Goal: Information Seeking & Learning: Learn about a topic

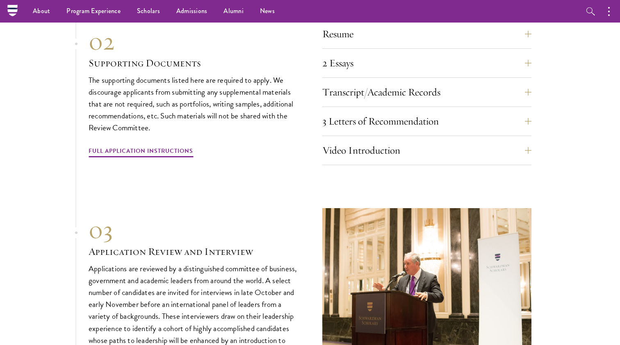
scroll to position [2602, 0]
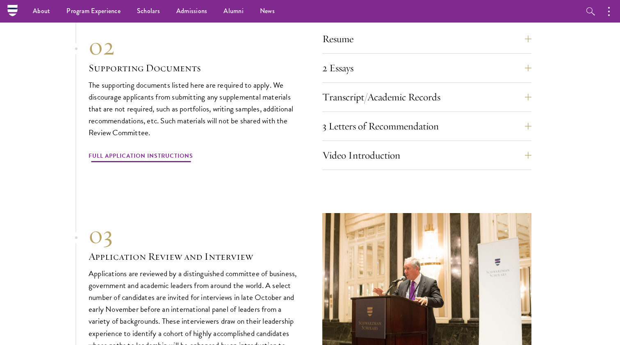
click at [152, 151] on link "Full Application Instructions" at bounding box center [141, 157] width 105 height 13
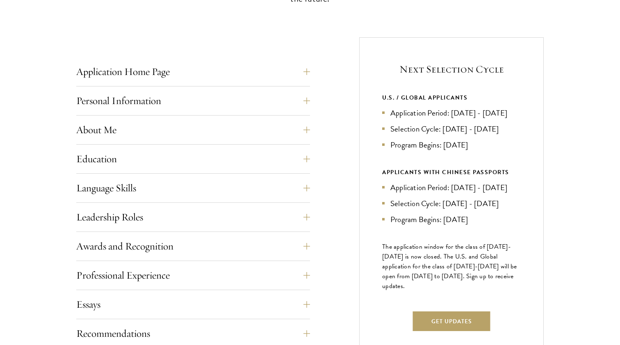
scroll to position [304, 0]
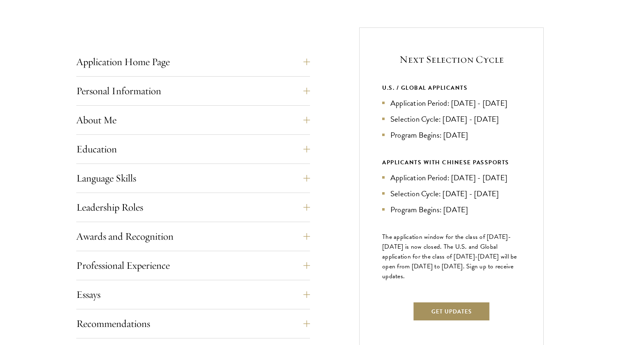
click at [436, 322] on button "Get Updates" at bounding box center [452, 312] width 78 height 20
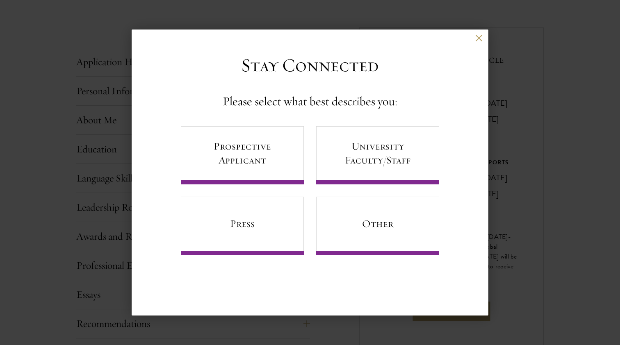
click at [483, 35] on div "Back" at bounding box center [310, 44] width 357 height 20
click at [481, 36] on button at bounding box center [478, 37] width 7 height 7
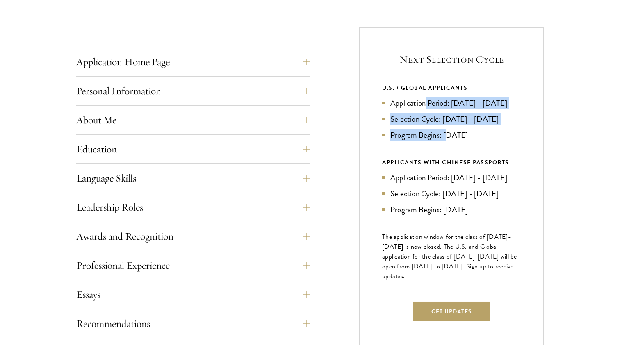
drag, startPoint x: 424, startPoint y: 100, endPoint x: 450, endPoint y: 148, distance: 55.2
click at [450, 141] on ul "Application Period: Apr 2026 - Sep 2026 Selection Cycle: Oct - Nov 2026 Program…" at bounding box center [451, 119] width 139 height 44
click at [450, 141] on li "Program Begins: Aug 2027" at bounding box center [451, 135] width 139 height 12
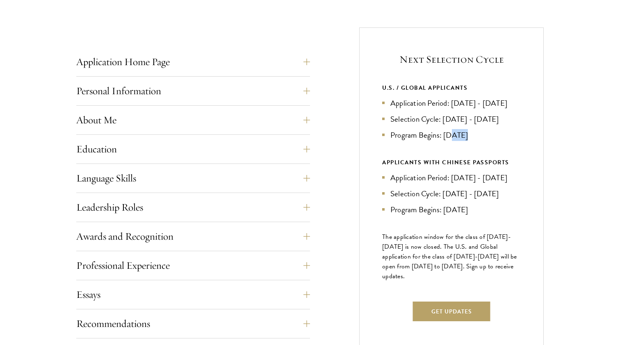
drag, startPoint x: 454, startPoint y: 147, endPoint x: 469, endPoint y: 148, distance: 14.8
click at [469, 141] on li "Program Begins: Aug 2027" at bounding box center [451, 135] width 139 height 12
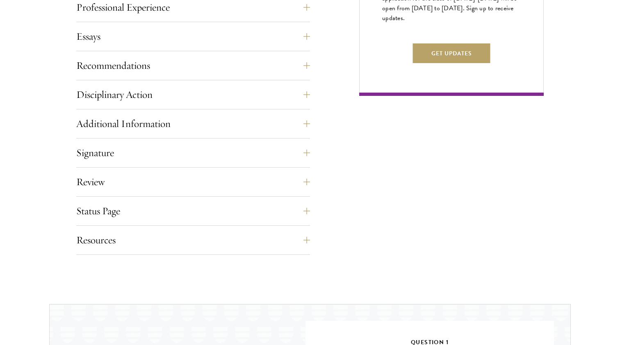
scroll to position [695, 0]
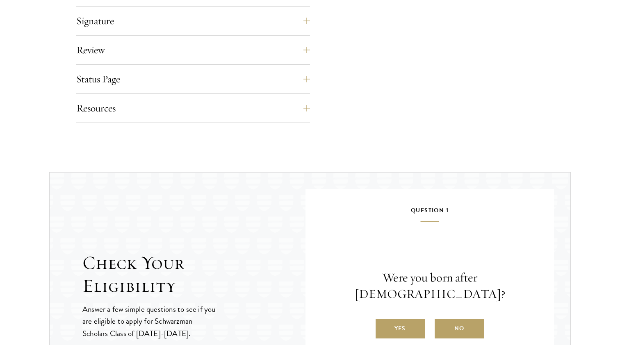
click at [307, 106] on button "Resources" at bounding box center [199, 108] width 234 height 20
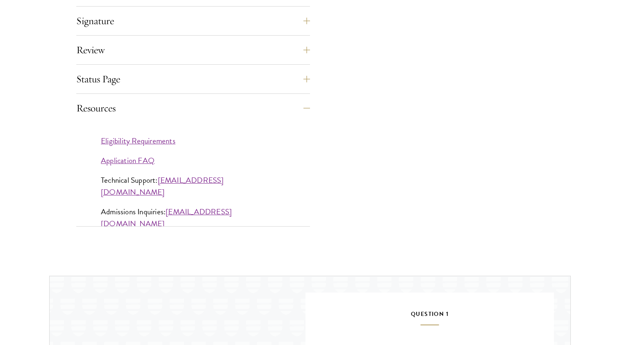
click at [144, 160] on link "Application FAQ" at bounding box center [128, 161] width 54 height 12
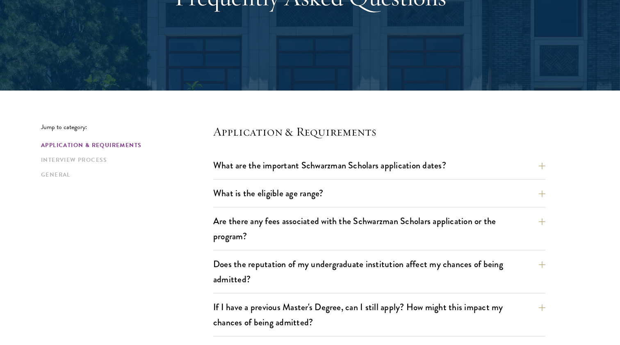
scroll to position [122, 0]
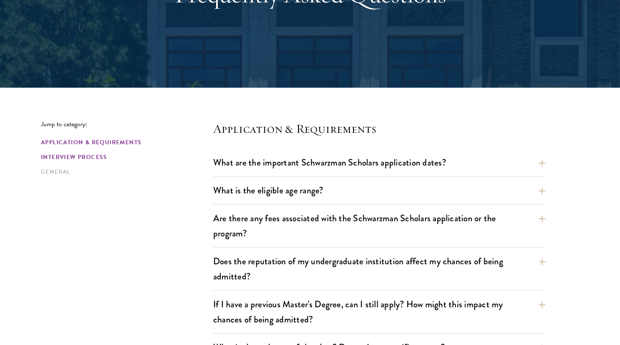
click at [109, 153] on link "Interview Process" at bounding box center [124, 157] width 167 height 9
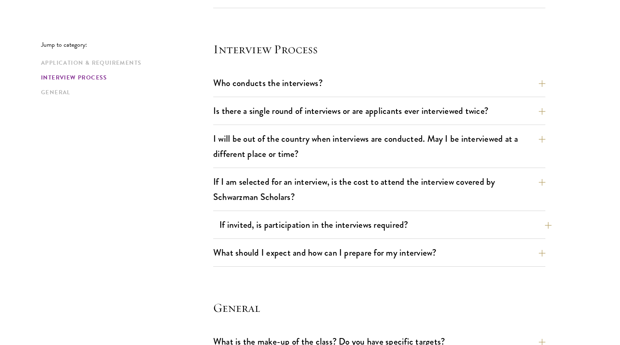
click at [461, 229] on button "If invited, is participation in the interviews required?" at bounding box center [385, 225] width 332 height 18
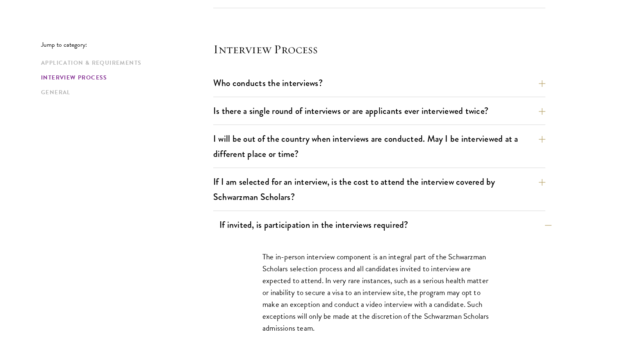
click at [461, 229] on button "If invited, is participation in the interviews required?" at bounding box center [385, 225] width 332 height 18
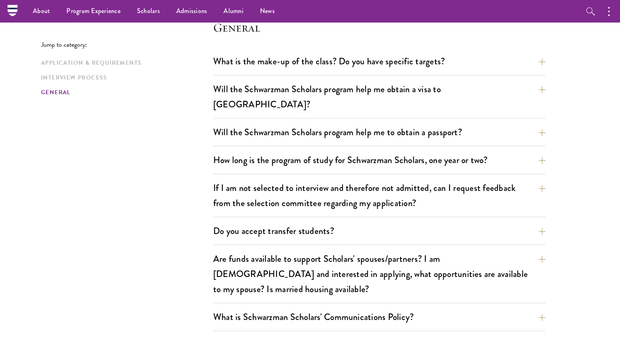
scroll to position [1194, 0]
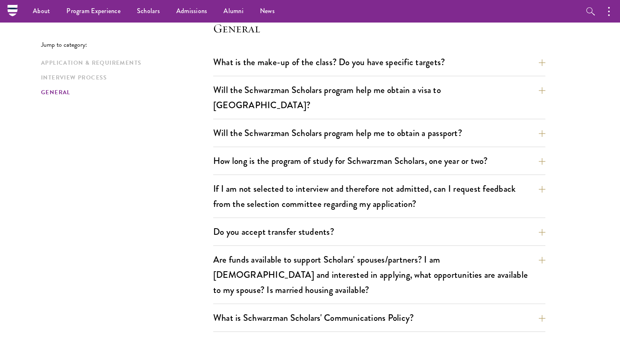
click at [463, 229] on div "Do you accept transfer students? Due to the structure of the program, we do not…" at bounding box center [379, 234] width 332 height 23
click at [463, 223] on button "Do you accept transfer students?" at bounding box center [385, 232] width 332 height 18
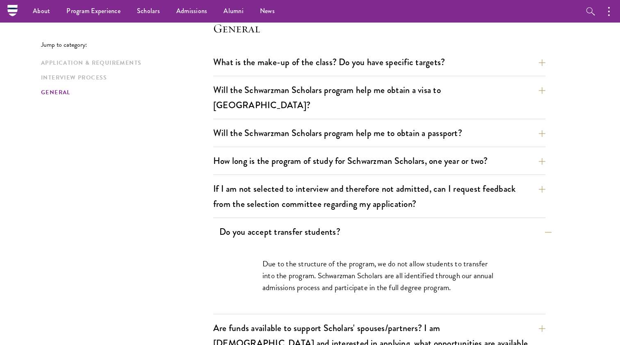
click at [463, 223] on button "Do you accept transfer students?" at bounding box center [385, 232] width 332 height 18
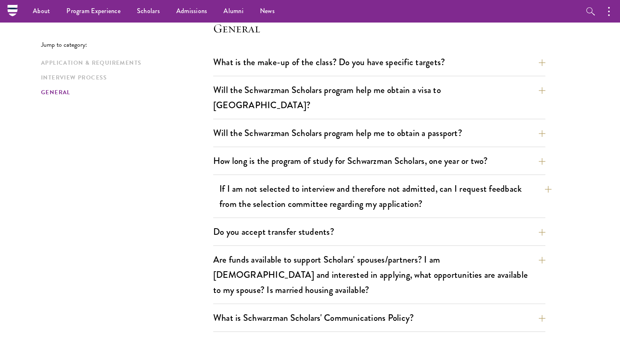
click at [481, 192] on button "If I am not selected to interview and therefore not admitted, can I request fee…" at bounding box center [385, 197] width 332 height 34
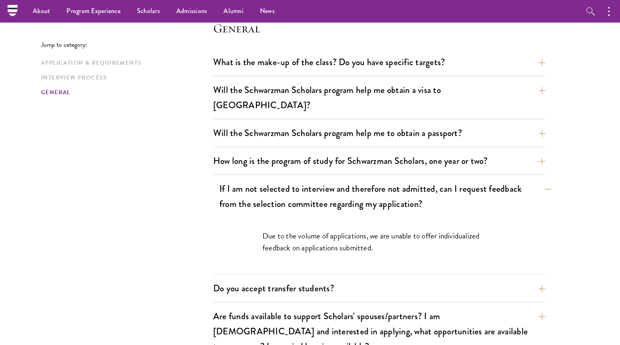
click at [481, 192] on button "If I am not selected to interview and therefore not admitted, can I request fee…" at bounding box center [385, 197] width 332 height 34
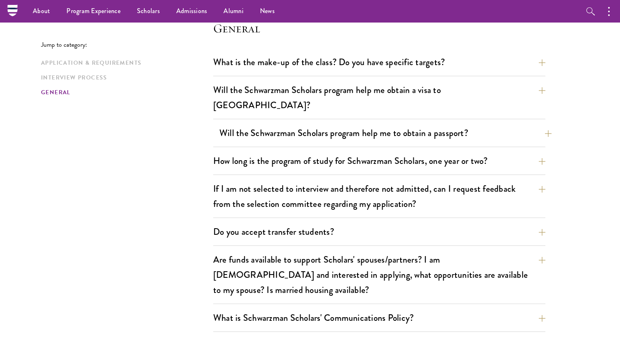
click at [465, 124] on button "Will the Schwarzman Scholars program help me to obtain a passport?" at bounding box center [385, 133] width 332 height 18
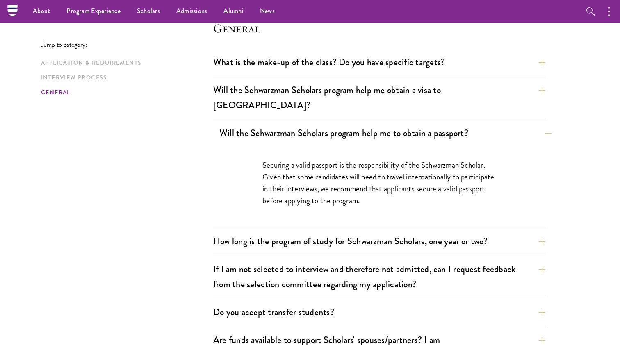
click at [465, 124] on button "Will the Schwarzman Scholars program help me to obtain a passport?" at bounding box center [385, 133] width 332 height 18
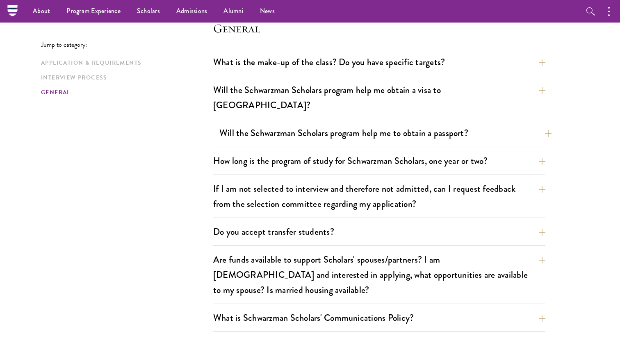
click at [465, 124] on button "Will the Schwarzman Scholars program help me to obtain a passport?" at bounding box center [385, 133] width 332 height 18
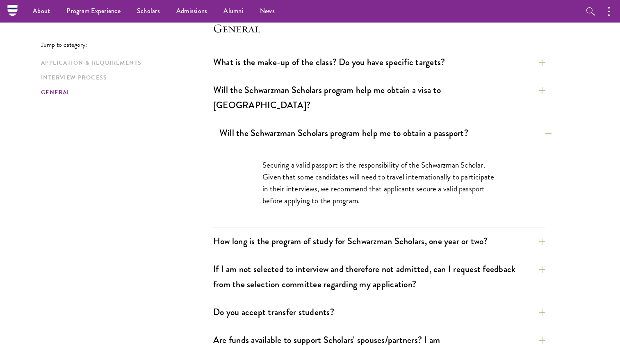
click at [465, 124] on button "Will the Schwarzman Scholars program help me to obtain a passport?" at bounding box center [385, 133] width 332 height 18
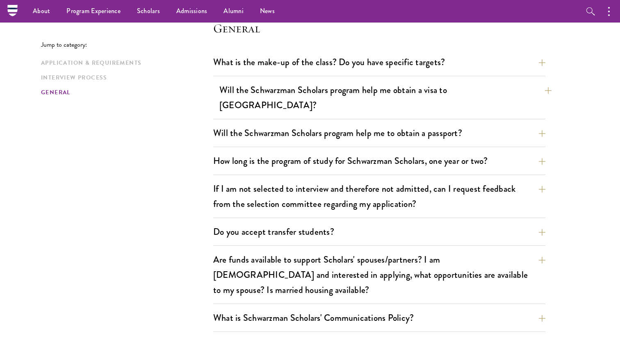
click at [468, 98] on button "Will the Schwarzman Scholars program help me obtain a visa to China?" at bounding box center [385, 98] width 332 height 34
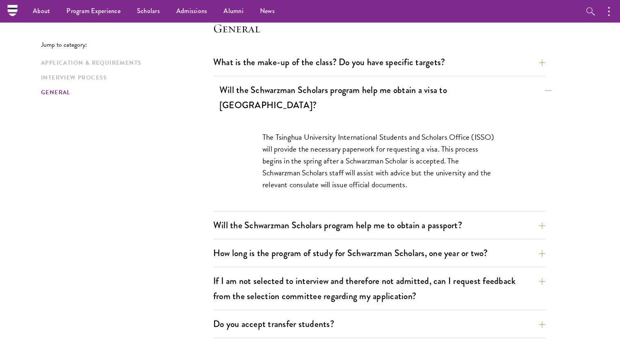
click at [468, 98] on button "Will the Schwarzman Scholars program help me obtain a visa to China?" at bounding box center [385, 98] width 332 height 34
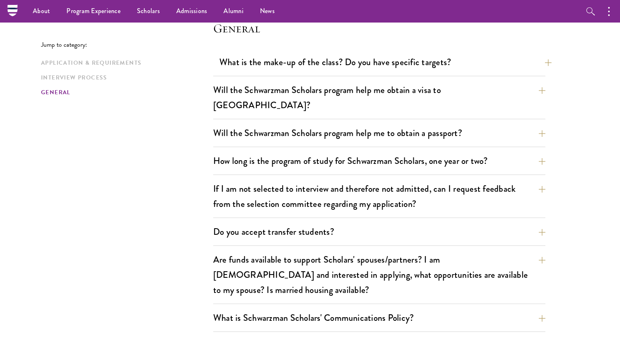
click at [461, 61] on button "What is the make-up of the class? Do you have specific targets?" at bounding box center [385, 62] width 332 height 18
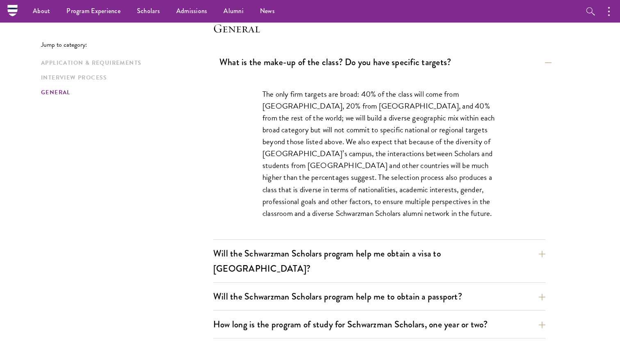
click at [461, 61] on button "What is the make-up of the class? Do you have specific targets?" at bounding box center [385, 62] width 332 height 18
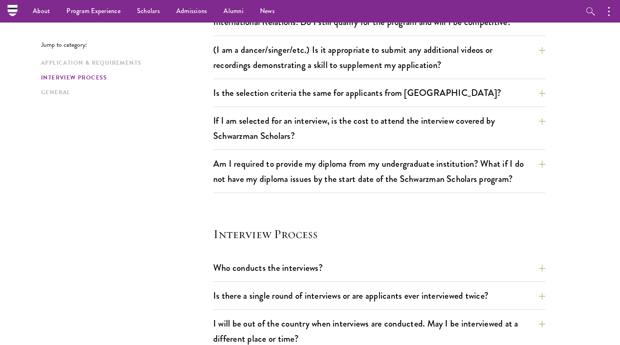
scroll to position [716, 0]
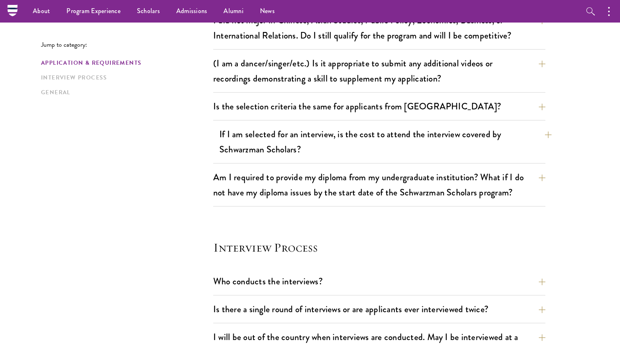
click at [304, 152] on button "If I am selected for an interview, is the cost to attend the interview covered …" at bounding box center [385, 142] width 332 height 34
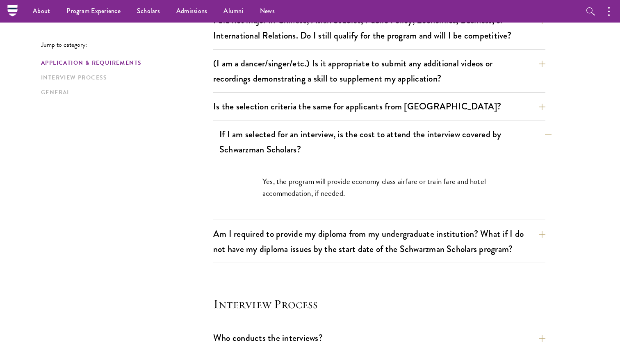
click at [304, 152] on button "If I am selected for an interview, is the cost to attend the interview covered …" at bounding box center [385, 142] width 332 height 34
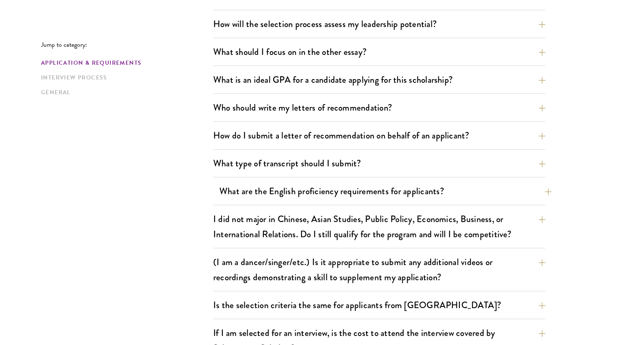
scroll to position [517, 0]
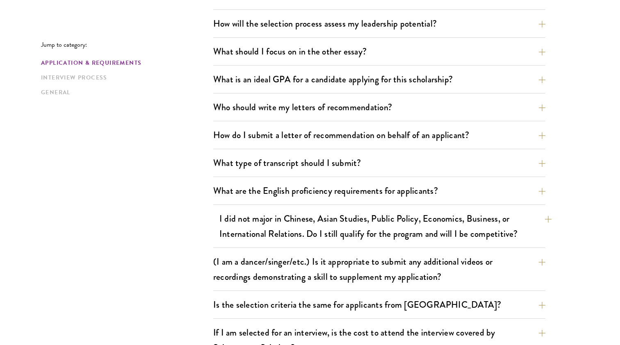
click at [293, 215] on button "I did not major in Chinese, Asian Studies, Public Policy, Economics, Business, …" at bounding box center [385, 227] width 332 height 34
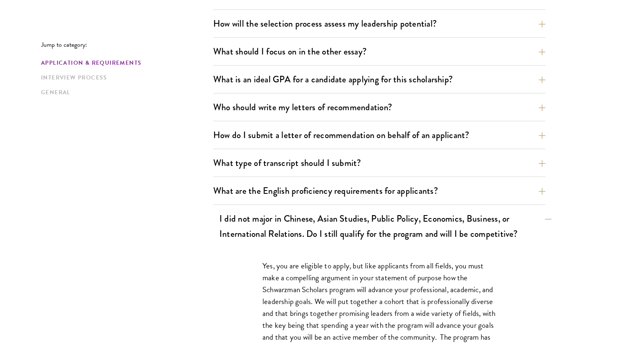
click at [293, 215] on button "I did not major in Chinese, Asian Studies, Public Policy, Economics, Business, …" at bounding box center [385, 227] width 332 height 34
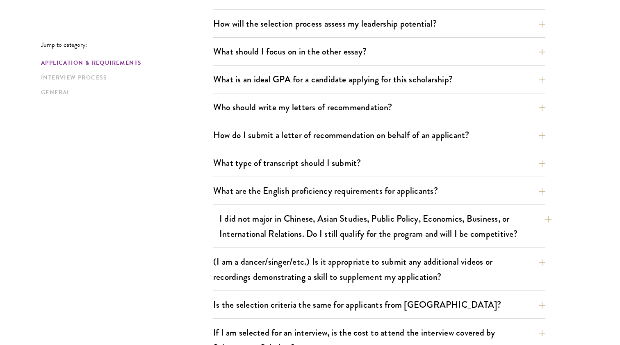
click at [293, 214] on button "I did not major in Chinese, Asian Studies, Public Policy, Economics, Business, …" at bounding box center [385, 227] width 332 height 34
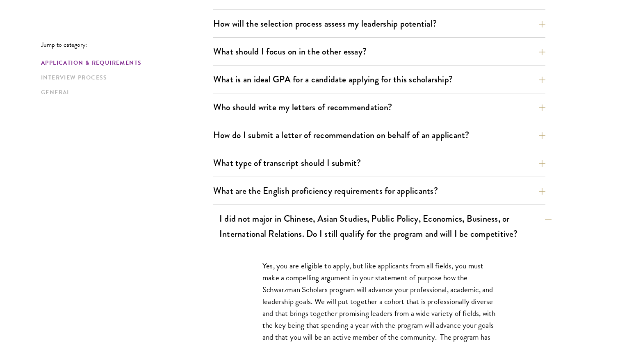
click at [293, 214] on button "I did not major in Chinese, Asian Studies, Public Policy, Economics, Business, …" at bounding box center [385, 227] width 332 height 34
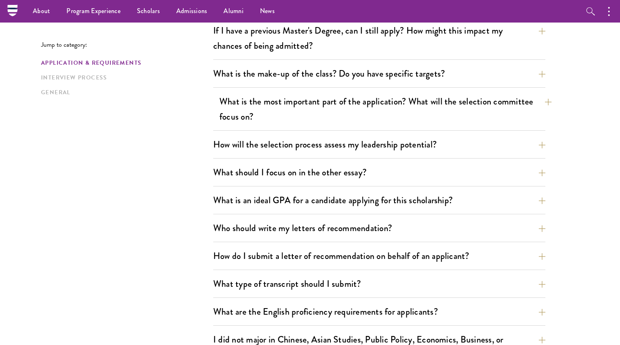
scroll to position [394, 0]
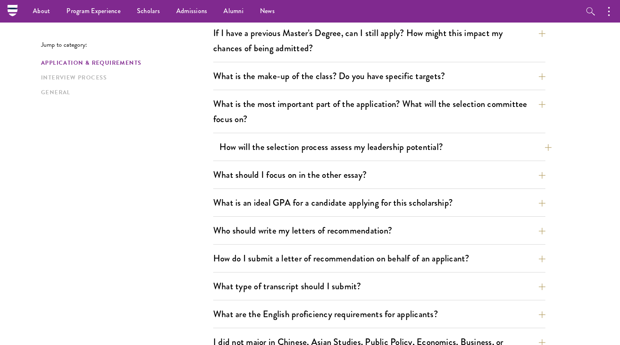
click at [286, 145] on button "How will the selection process assess my leadership potential?" at bounding box center [385, 147] width 332 height 18
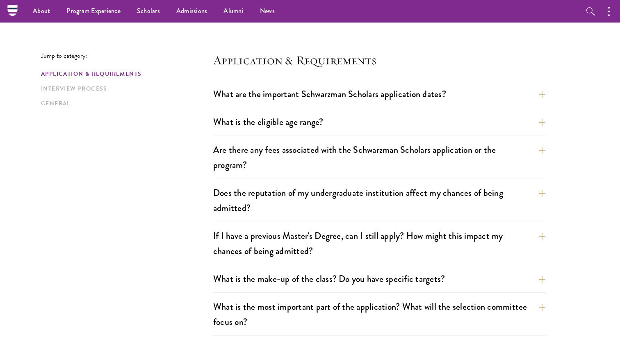
scroll to position [188, 0]
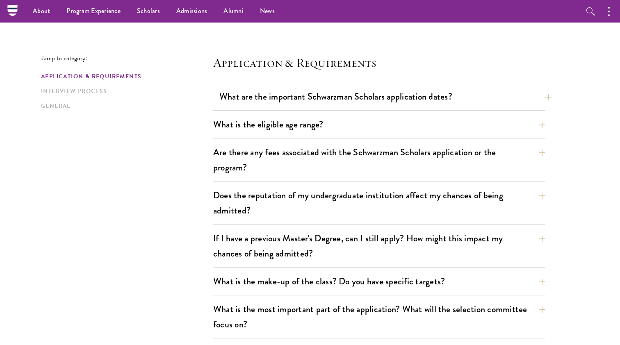
click at [353, 103] on button "What are the important Schwarzman Scholars application dates?" at bounding box center [385, 96] width 332 height 18
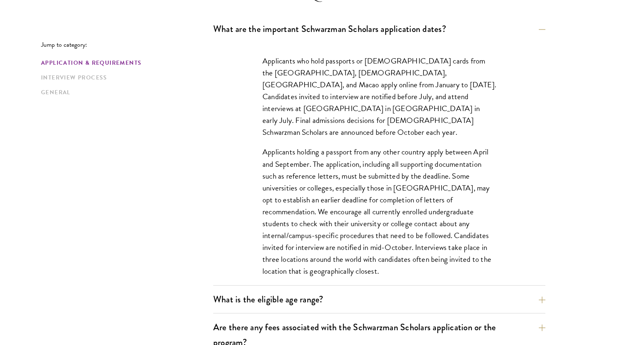
scroll to position [261, 0]
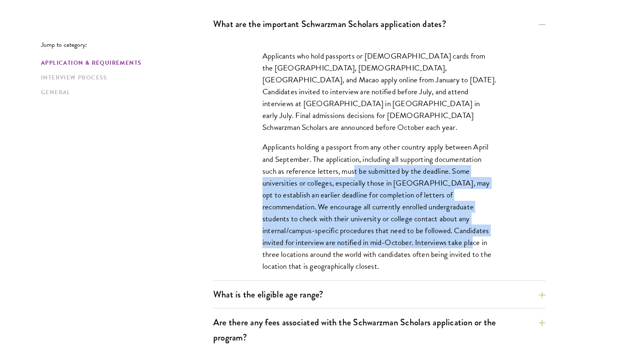
drag, startPoint x: 355, startPoint y: 155, endPoint x: 402, endPoint y: 226, distance: 85.5
click at [402, 226] on p "Applicants holding a passport from any other country apply between April and Se…" at bounding box center [379, 206] width 234 height 131
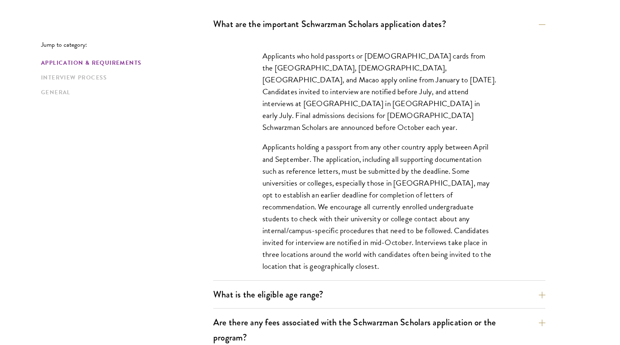
click at [417, 226] on p "Applicants holding a passport from any other country apply between April and Se…" at bounding box center [379, 206] width 234 height 131
drag, startPoint x: 441, startPoint y: 246, endPoint x: 424, endPoint y: 240, distance: 18.3
click at [423, 241] on p "Applicants holding a passport from any other country apply between April and Se…" at bounding box center [379, 206] width 234 height 131
click at [397, 208] on p "Applicants holding a passport from any other country apply between April and Se…" at bounding box center [379, 206] width 234 height 131
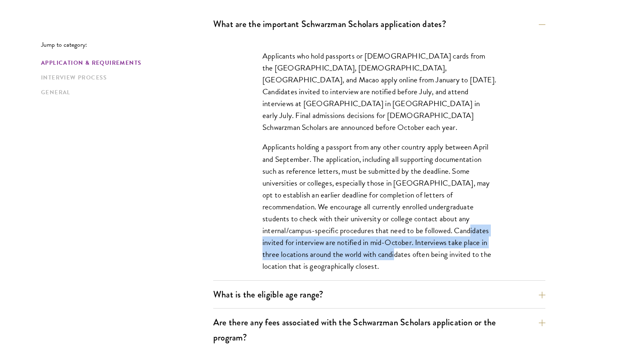
drag, startPoint x: 395, startPoint y: 217, endPoint x: 326, endPoint y: 247, distance: 75.8
click at [326, 247] on p "Applicants holding a passport from any other country apply between April and Se…" at bounding box center [379, 206] width 234 height 131
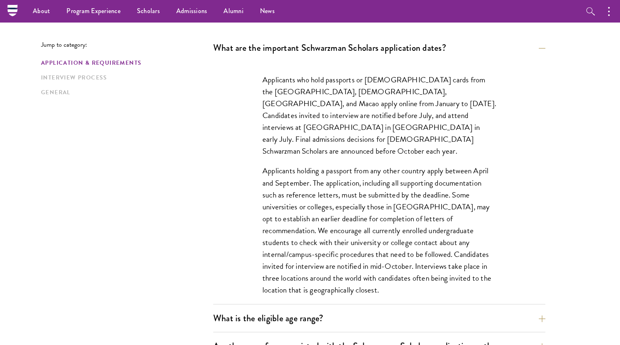
scroll to position [232, 0]
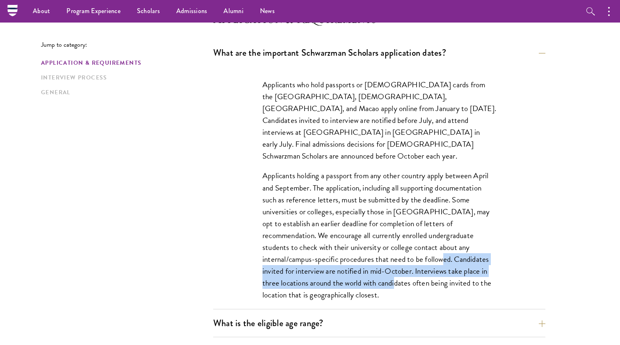
drag, startPoint x: 324, startPoint y: 272, endPoint x: 367, endPoint y: 247, distance: 49.6
click at [367, 247] on p "Applicants holding a passport from any other country apply between April and Se…" at bounding box center [379, 235] width 234 height 131
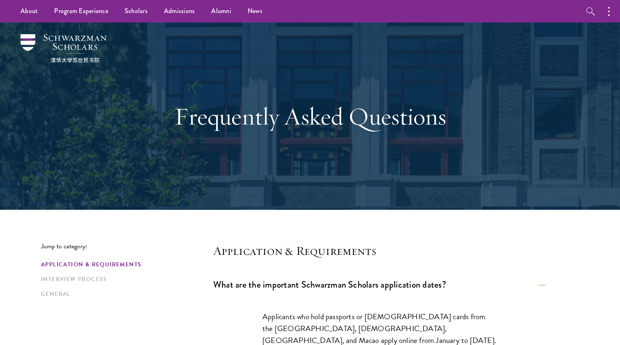
scroll to position [0, 0]
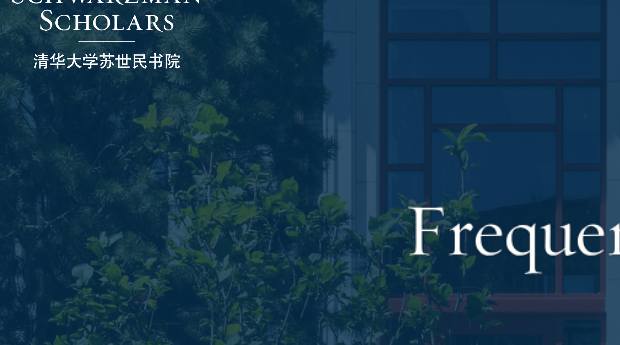
drag, startPoint x: 39, startPoint y: 21, endPoint x: 46, endPoint y: 21, distance: 6.6
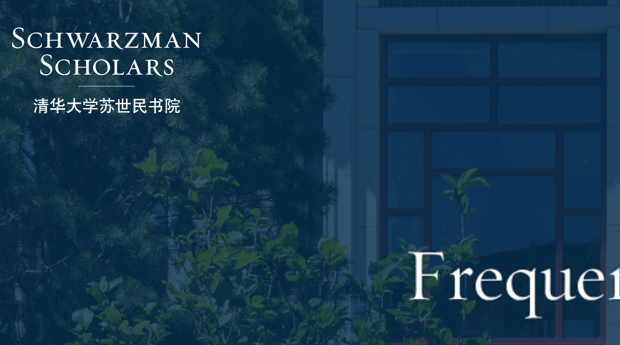
click at [59, 35] on img at bounding box center [64, 48] width 86 height 29
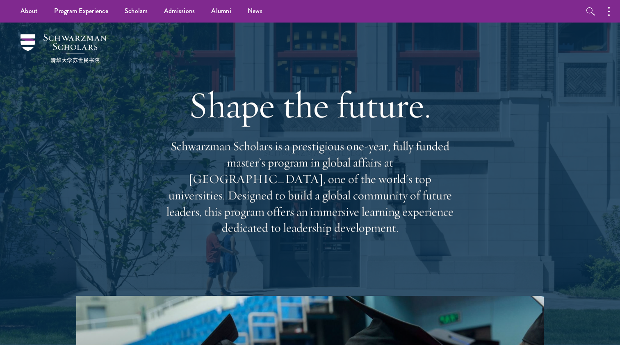
click at [79, 41] on img at bounding box center [64, 48] width 86 height 29
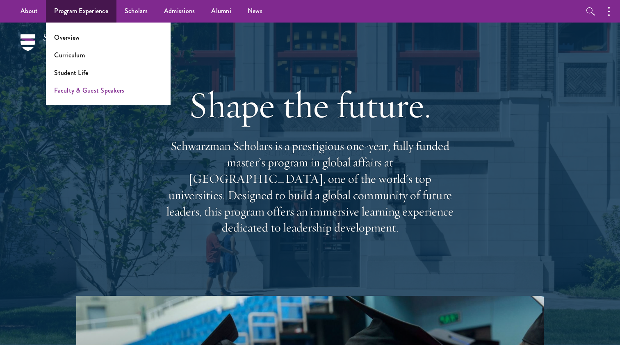
click at [92, 94] on link "Faculty & Guest Speakers" at bounding box center [89, 90] width 70 height 9
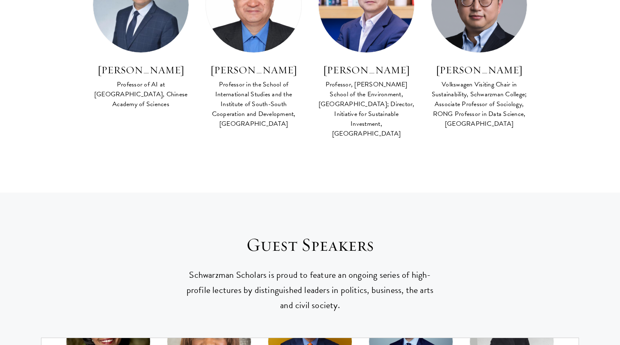
scroll to position [51, 0]
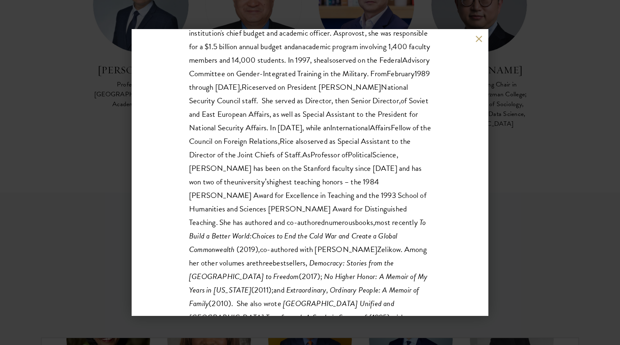
scroll to position [292, 0]
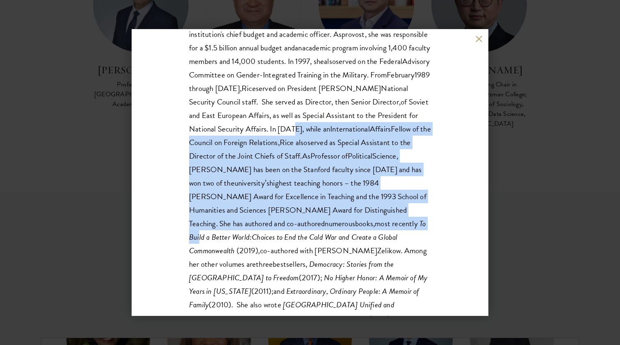
drag, startPoint x: 336, startPoint y: 216, endPoint x: 293, endPoint y: 128, distance: 97.9
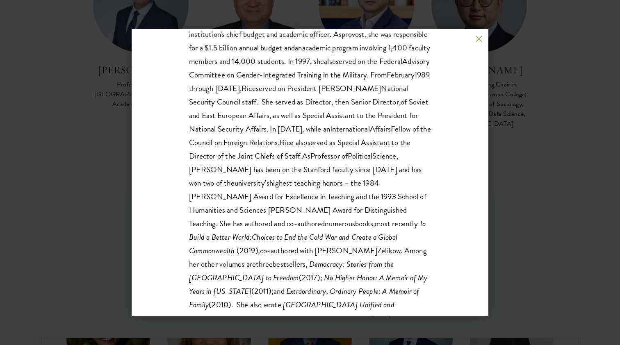
click at [292, 128] on span "Special Assistant to the President for National Security Affairs. In [DATE], wh…" at bounding box center [303, 122] width 229 height 25
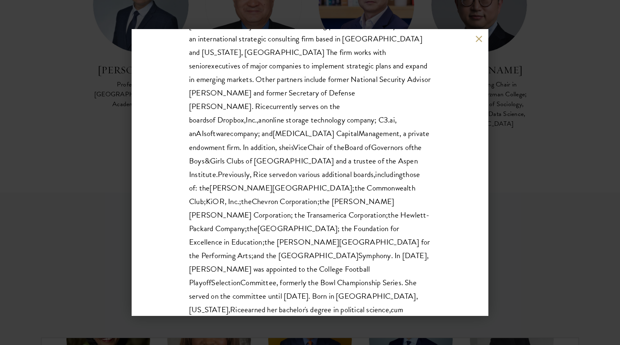
scroll to position [770, 0]
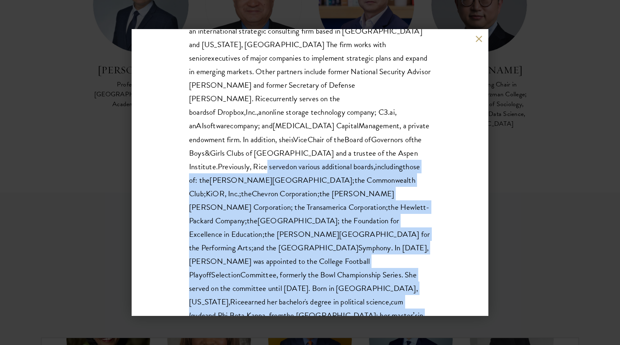
drag, startPoint x: 317, startPoint y: 241, endPoint x: 306, endPoint y: 99, distance: 142.4
click at [267, 161] on span "Previously, Rice" at bounding box center [243, 167] width 50 height 12
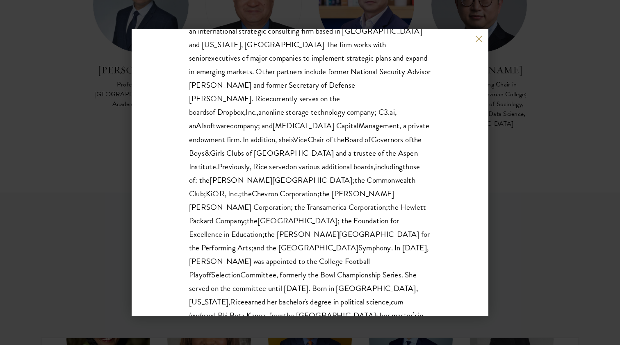
click at [479, 46] on div "[PERSON_NAME] 66th United States Secretary Of State [PERSON_NAME] is the Tad an…" at bounding box center [310, 172] width 357 height 287
click at [478, 42] on div "[PERSON_NAME] 66th United States Secretary Of State [PERSON_NAME] is the Tad an…" at bounding box center [310, 172] width 357 height 287
click at [474, 39] on div "[PERSON_NAME] 66th United States Secretary Of State [PERSON_NAME] is the Tad an…" at bounding box center [310, 172] width 357 height 287
click at [478, 38] on button at bounding box center [478, 38] width 7 height 7
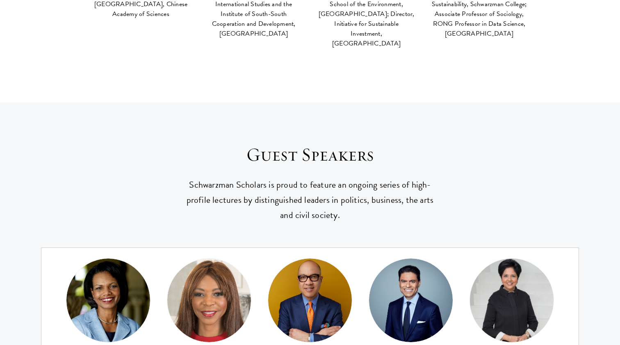
click at [505, 255] on img at bounding box center [512, 301] width 92 height 92
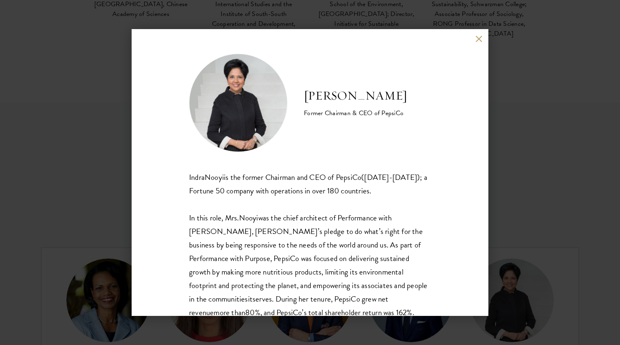
click at [479, 33] on div "[PERSON_NAME] Former Chairman & CEO of PepsiCo [PERSON_NAME] is the former Chai…" at bounding box center [310, 172] width 357 height 287
click at [474, 41] on div "[PERSON_NAME] Former Chairman & CEO of PepsiCo [PERSON_NAME] is the former Chai…" at bounding box center [310, 172] width 357 height 287
click at [478, 39] on button at bounding box center [478, 38] width 7 height 7
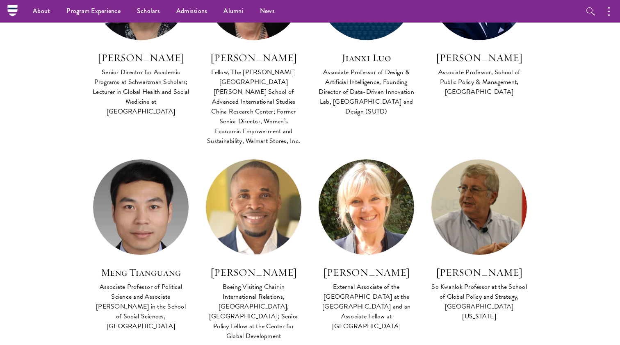
scroll to position [1616, 0]
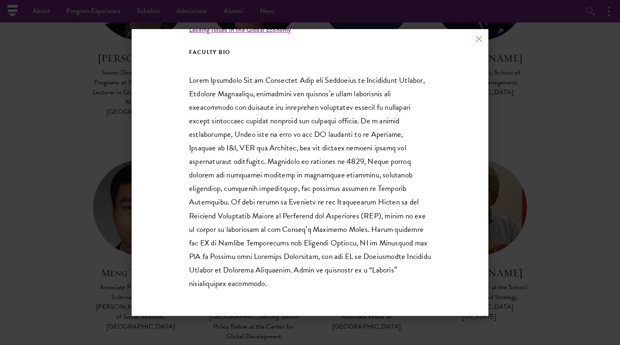
scroll to position [157, 0]
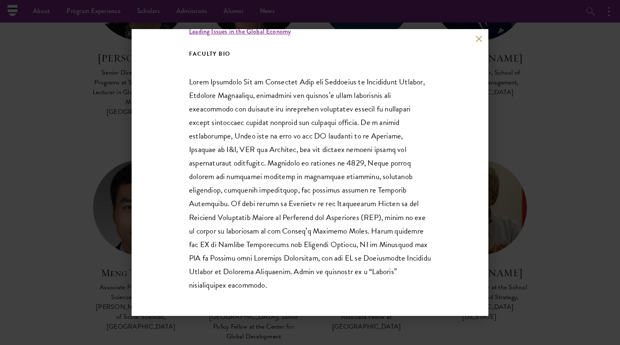
click at [478, 35] on button at bounding box center [478, 38] width 7 height 7
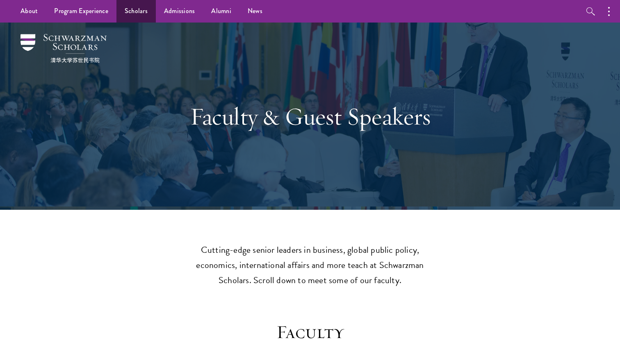
click at [134, 9] on link "Scholars" at bounding box center [135, 11] width 39 height 23
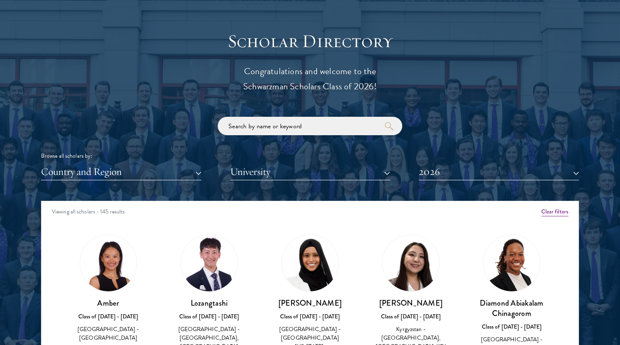
scroll to position [907, 0]
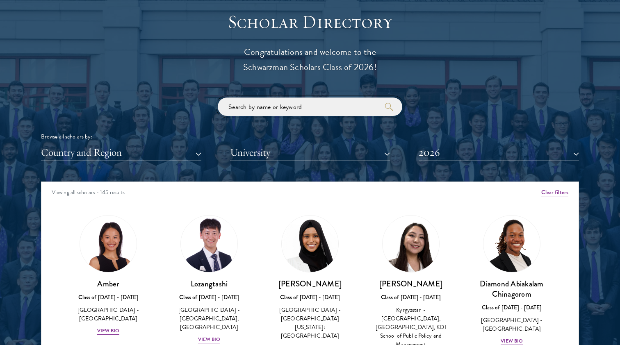
click at [261, 101] on input "search" at bounding box center [310, 107] width 185 height 18
click at [252, 145] on button "University" at bounding box center [310, 152] width 160 height 17
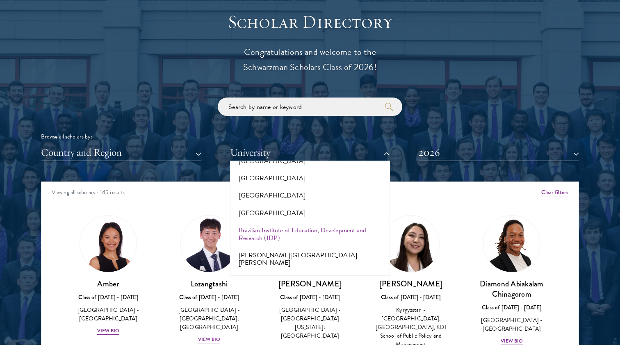
scroll to position [667, 0]
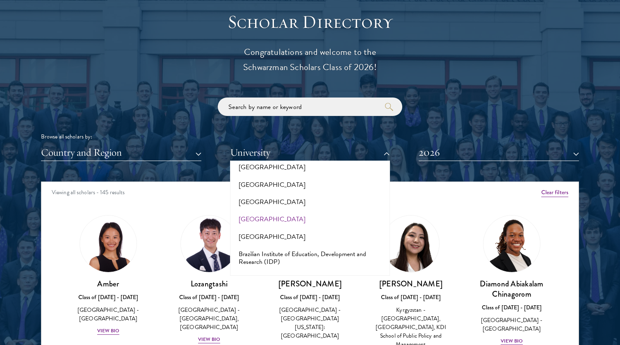
click at [262, 211] on button "[GEOGRAPHIC_DATA]" at bounding box center [310, 219] width 155 height 17
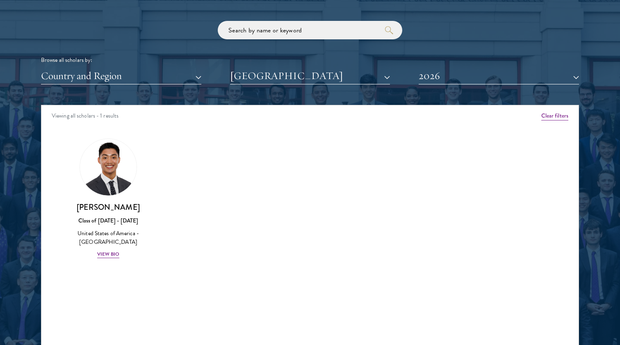
scroll to position [989, 0]
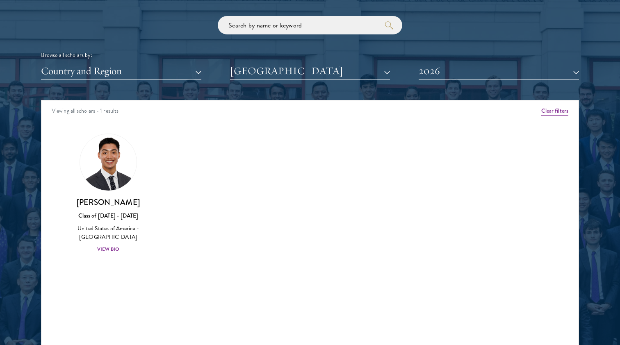
click at [427, 71] on button "2026" at bounding box center [499, 71] width 160 height 17
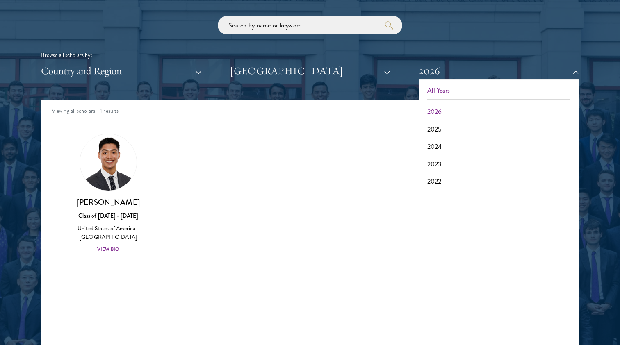
click at [436, 89] on button "All Years" at bounding box center [498, 90] width 155 height 17
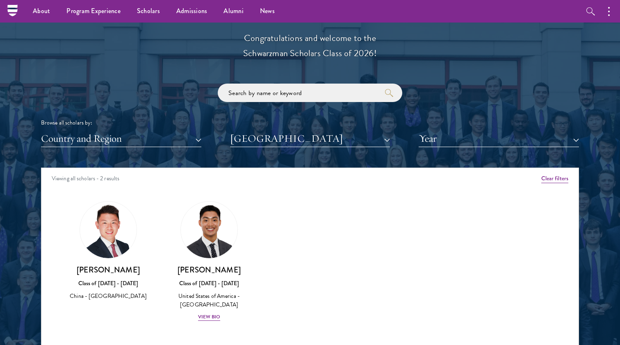
scroll to position [915, 0]
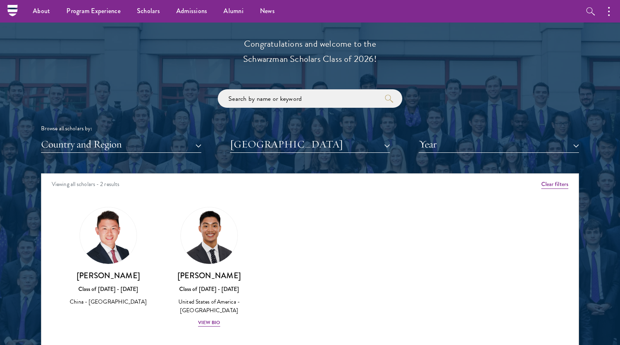
click at [427, 144] on button "Year" at bounding box center [499, 144] width 160 height 17
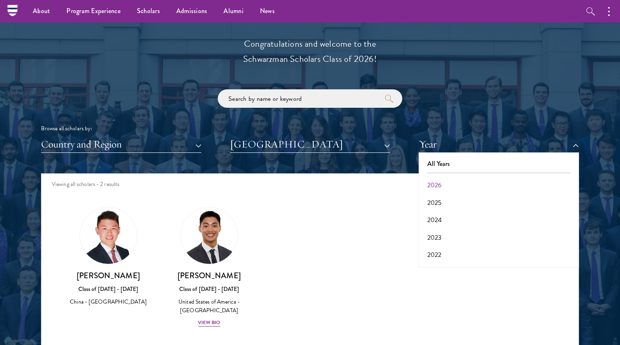
click at [368, 145] on button "[GEOGRAPHIC_DATA]" at bounding box center [310, 144] width 160 height 17
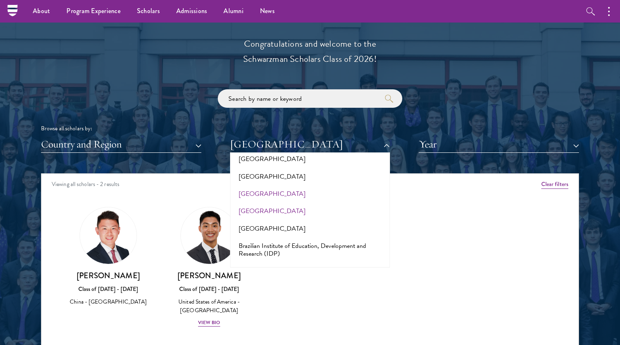
click at [351, 185] on button "[GEOGRAPHIC_DATA]" at bounding box center [310, 193] width 155 height 17
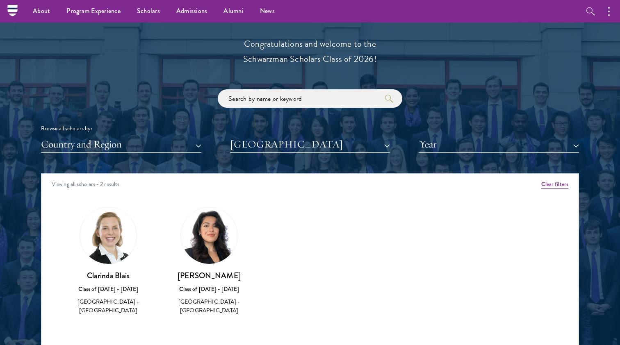
click at [340, 128] on div "Browse all scholars by:" at bounding box center [310, 128] width 538 height 9
click at [340, 138] on button "[GEOGRAPHIC_DATA]" at bounding box center [310, 144] width 160 height 17
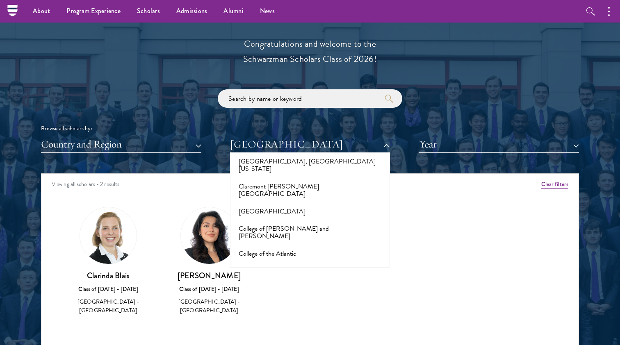
scroll to position [1155, 0]
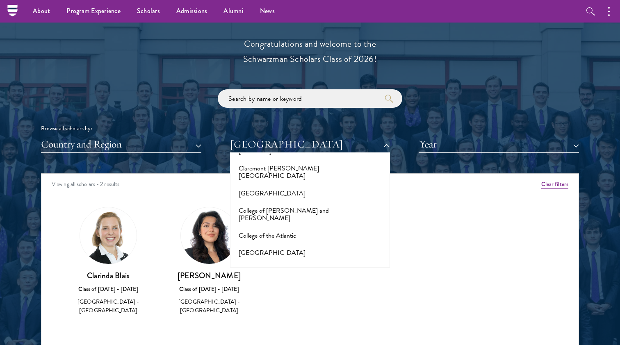
click at [309, 314] on button "[GEOGRAPHIC_DATA]" at bounding box center [310, 322] width 155 height 17
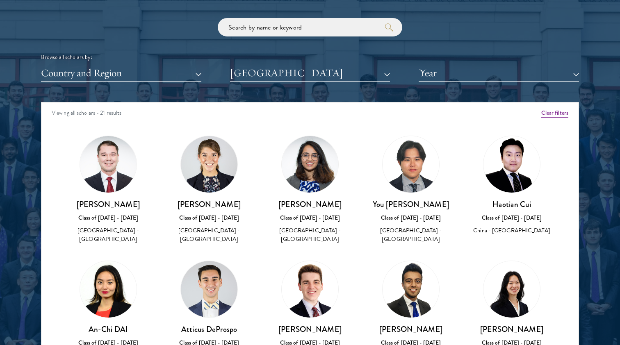
click at [305, 67] on button "[GEOGRAPHIC_DATA]" at bounding box center [310, 73] width 160 height 17
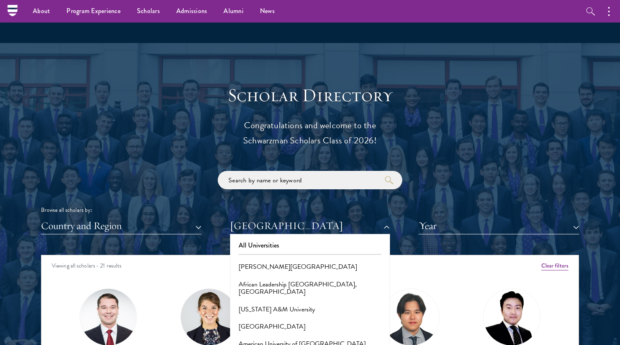
scroll to position [801, 0]
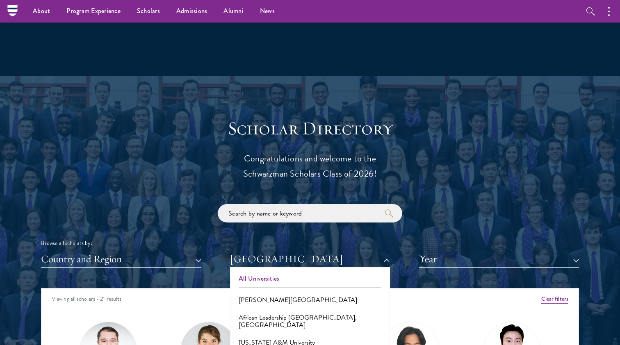
click at [279, 278] on button "All Universities" at bounding box center [310, 278] width 155 height 17
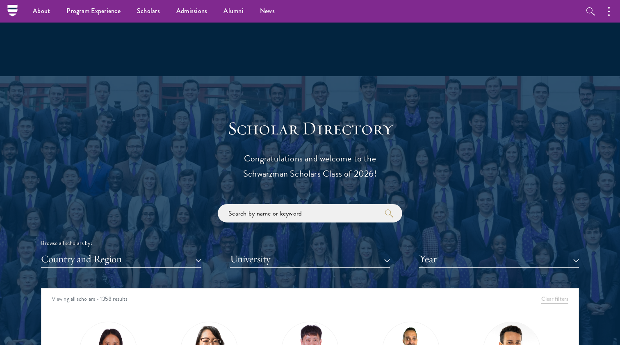
click at [144, 261] on button "Country and Region" at bounding box center [121, 259] width 160 height 17
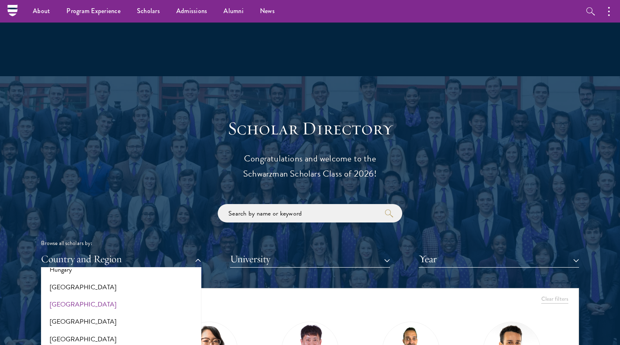
scroll to position [669, 0]
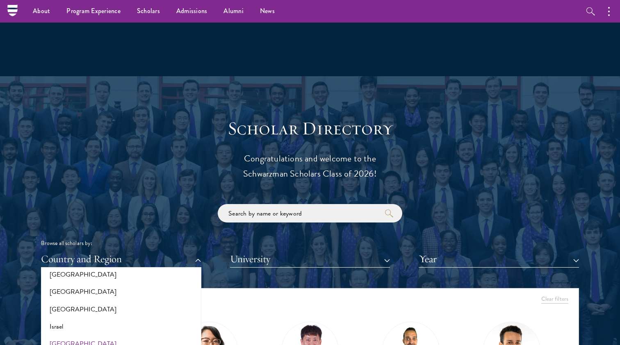
click at [120, 335] on button "[GEOGRAPHIC_DATA]" at bounding box center [120, 343] width 155 height 17
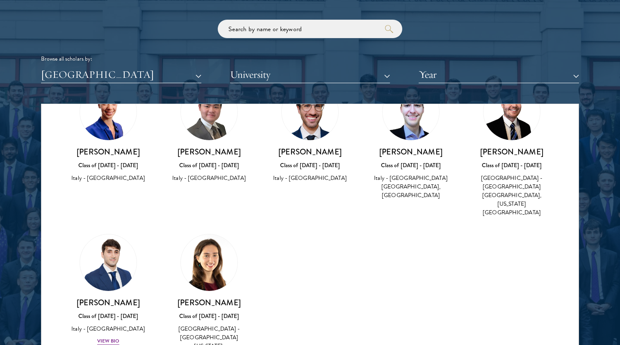
scroll to position [56, 0]
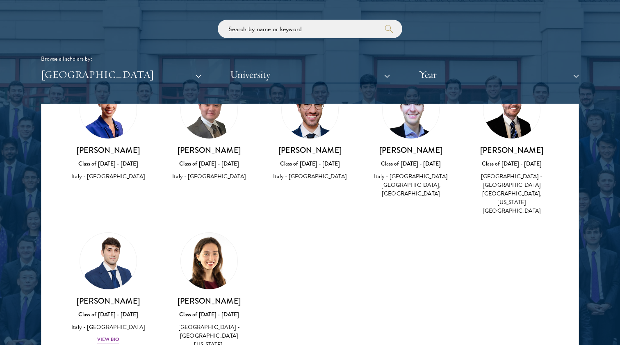
click at [199, 258] on img at bounding box center [209, 261] width 57 height 57
click at [212, 251] on img at bounding box center [209, 261] width 57 height 57
click at [201, 310] on div "Class of [DATE] - [DATE]" at bounding box center [209, 314] width 84 height 9
click at [198, 296] on h3 "[PERSON_NAME]" at bounding box center [209, 301] width 84 height 10
click at [110, 336] on div "View Bio" at bounding box center [108, 340] width 23 height 8
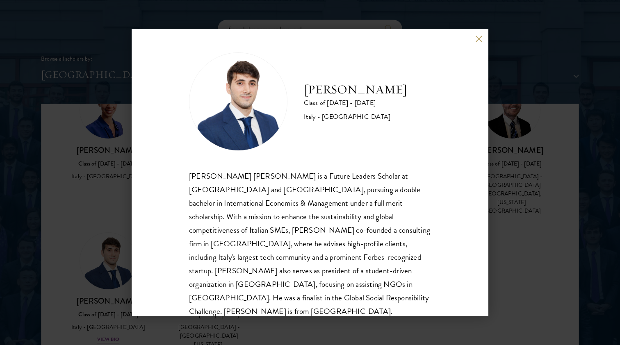
scroll to position [1, 0]
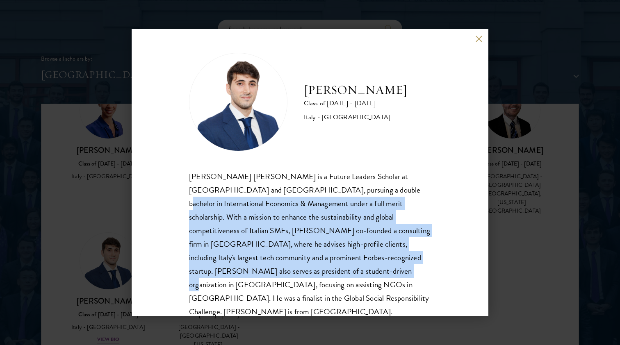
drag, startPoint x: 269, startPoint y: 276, endPoint x: 329, endPoint y: 192, distance: 102.9
click at [329, 192] on div "[PERSON_NAME] [PERSON_NAME] is a Future Leaders Scholar at [GEOGRAPHIC_DATA] an…" at bounding box center [310, 244] width 242 height 149
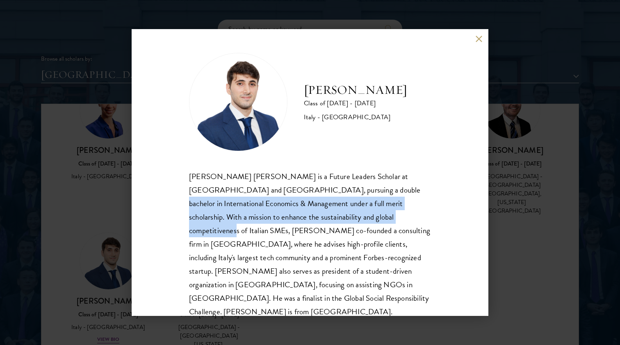
drag, startPoint x: 329, startPoint y: 192, endPoint x: 317, endPoint y: 219, distance: 29.2
click at [317, 219] on div "[PERSON_NAME] [PERSON_NAME] is a Future Leaders Scholar at [GEOGRAPHIC_DATA] an…" at bounding box center [310, 244] width 242 height 149
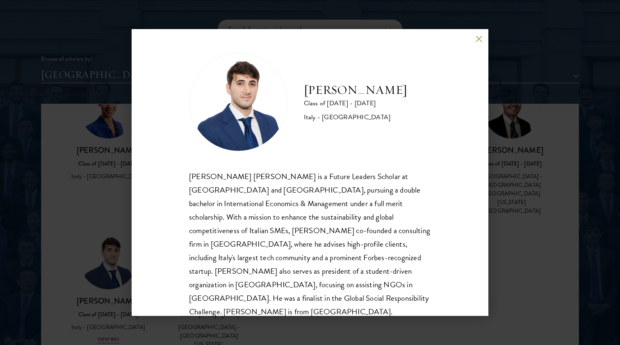
click at [312, 256] on div "[PERSON_NAME] [PERSON_NAME] is a Future Leaders Scholar at [GEOGRAPHIC_DATA] an…" at bounding box center [310, 244] width 242 height 149
drag, startPoint x: 313, startPoint y: 272, endPoint x: 302, endPoint y: 263, distance: 13.8
click at [302, 263] on div "[PERSON_NAME] [PERSON_NAME] is a Future Leaders Scholar at [GEOGRAPHIC_DATA] an…" at bounding box center [310, 244] width 242 height 149
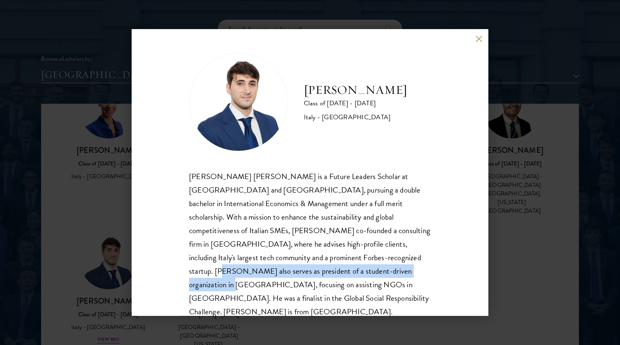
drag, startPoint x: 311, startPoint y: 256, endPoint x: 308, endPoint y: 268, distance: 12.7
click at [308, 268] on div "[PERSON_NAME] [PERSON_NAME] is a Future Leaders Scholar at [GEOGRAPHIC_DATA] an…" at bounding box center [310, 244] width 242 height 149
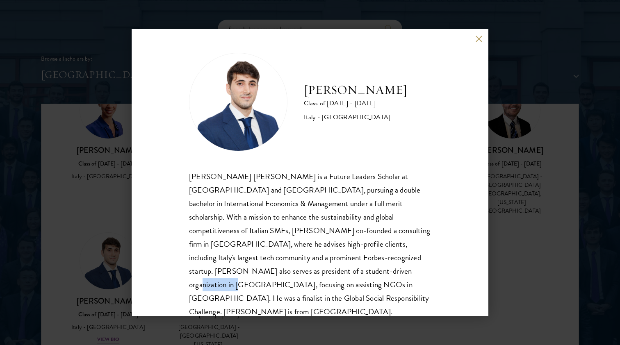
drag, startPoint x: 309, startPoint y: 274, endPoint x: 272, endPoint y: 269, distance: 36.9
click at [272, 269] on div "[PERSON_NAME] [PERSON_NAME] is a Future Leaders Scholar at [GEOGRAPHIC_DATA] an…" at bounding box center [310, 244] width 242 height 149
click at [477, 37] on button at bounding box center [478, 38] width 7 height 7
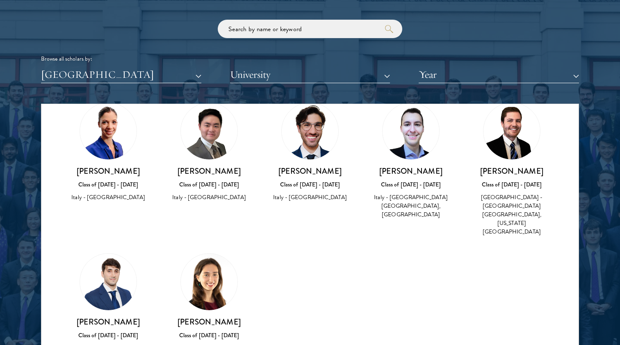
scroll to position [25, 0]
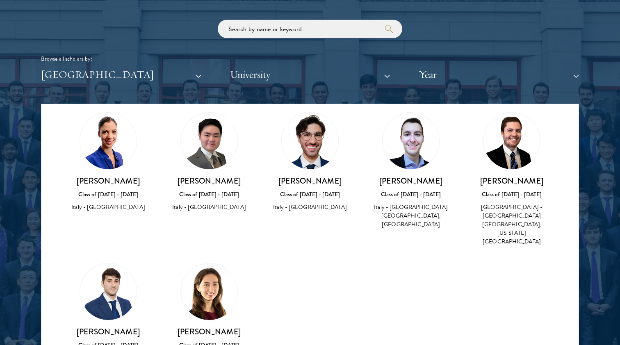
click at [167, 76] on button "[GEOGRAPHIC_DATA]" at bounding box center [121, 74] width 160 height 17
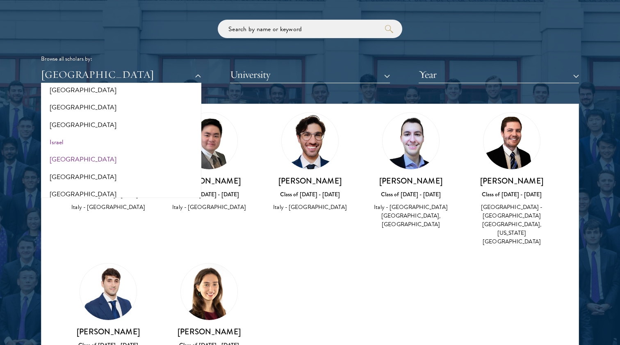
click at [128, 134] on button "Israel" at bounding box center [120, 142] width 155 height 17
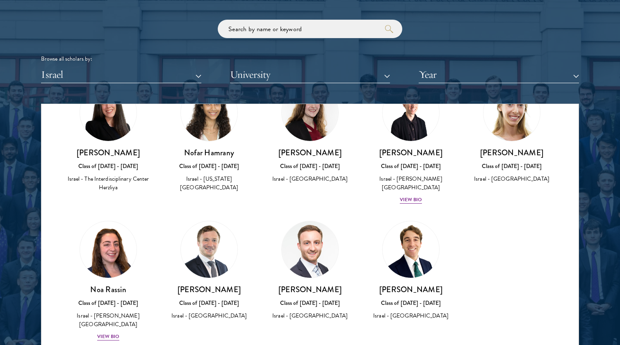
scroll to position [53, 0]
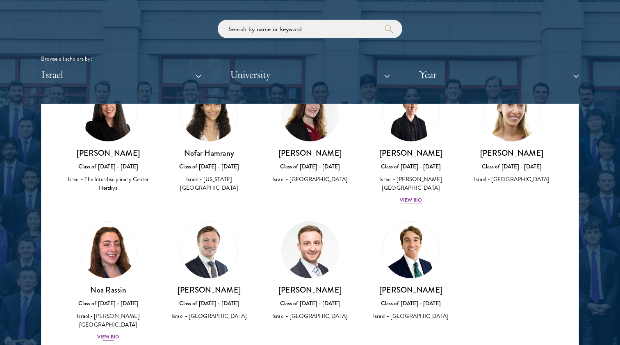
click at [115, 333] on div "View Bio" at bounding box center [108, 337] width 23 height 8
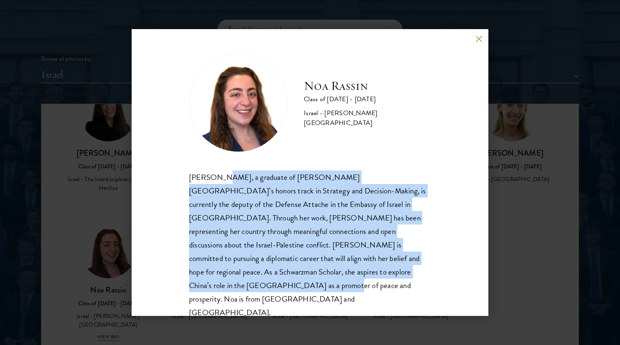
drag, startPoint x: 331, startPoint y: 281, endPoint x: 219, endPoint y: 185, distance: 147.7
click at [219, 185] on div "[PERSON_NAME], a graduate of [PERSON_NAME][GEOGRAPHIC_DATA]’s honors track in S…" at bounding box center [310, 245] width 242 height 149
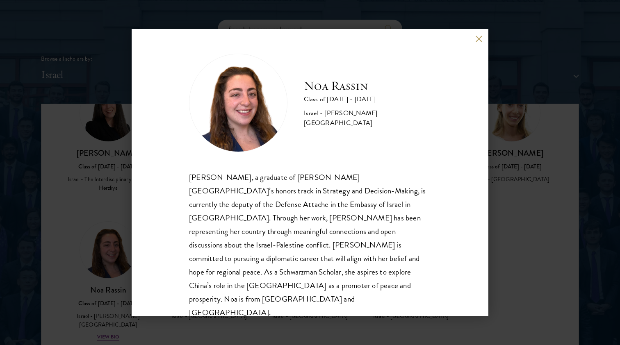
click at [557, 260] on div "[PERSON_NAME] Class of [DATE] - [DATE] Israel - [PERSON_NAME][GEOGRAPHIC_DATA] …" at bounding box center [310, 172] width 620 height 345
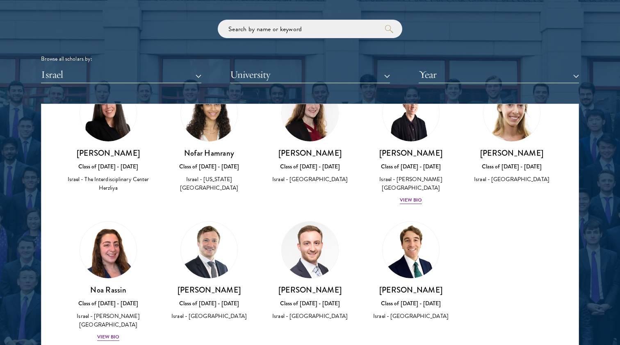
scroll to position [34, 0]
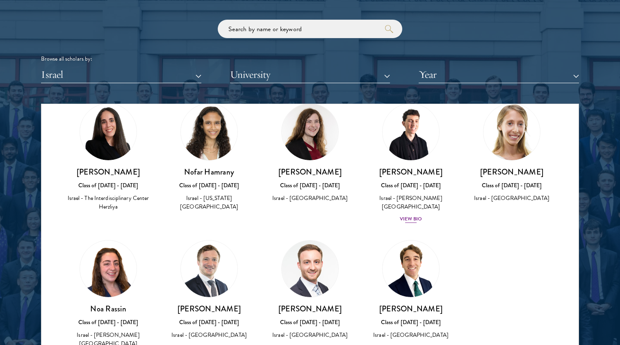
click at [410, 212] on div "[PERSON_NAME] Class of [DATE] - [DATE] [GEOGRAPHIC_DATA] - [PERSON_NAME][GEOGRA…" at bounding box center [411, 195] width 84 height 57
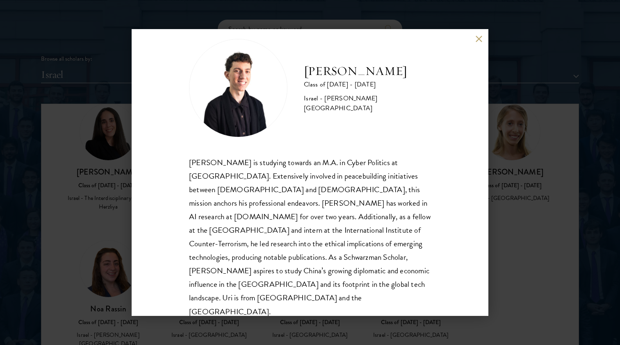
scroll to position [14, 0]
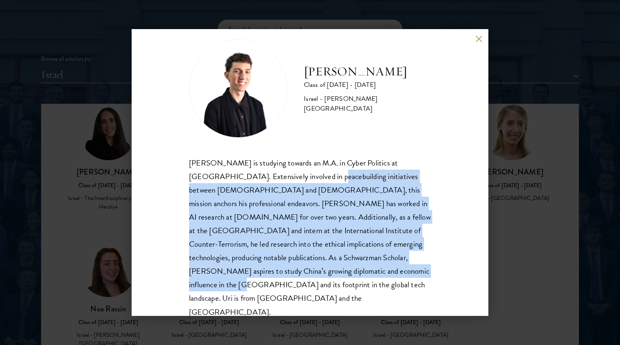
drag, startPoint x: 298, startPoint y: 180, endPoint x: 309, endPoint y: 272, distance: 92.6
click at [309, 272] on div "[PERSON_NAME] is studying towards an M.A. in Cyber Politics at [GEOGRAPHIC_DATA…" at bounding box center [310, 237] width 242 height 163
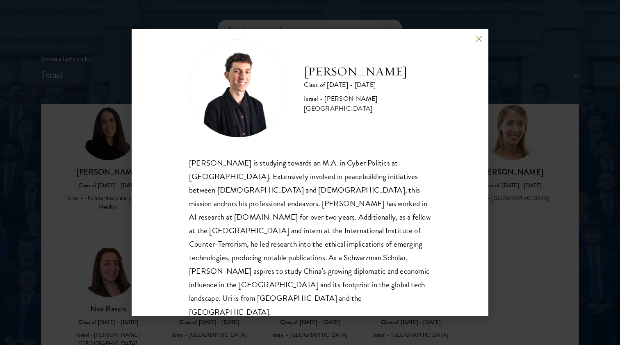
click at [315, 273] on div "[PERSON_NAME] is studying towards an M.A. in Cyber Politics at [GEOGRAPHIC_DATA…" at bounding box center [310, 237] width 242 height 163
click at [479, 37] on button at bounding box center [478, 38] width 7 height 7
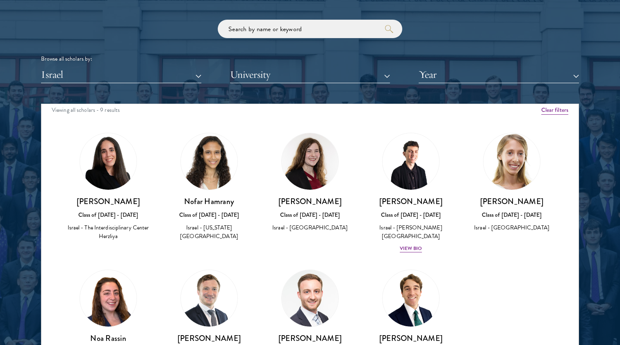
scroll to position [4, 0]
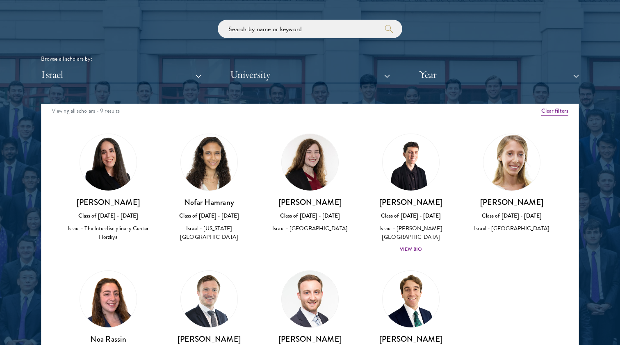
click at [105, 77] on button "Israel" at bounding box center [121, 74] width 160 height 17
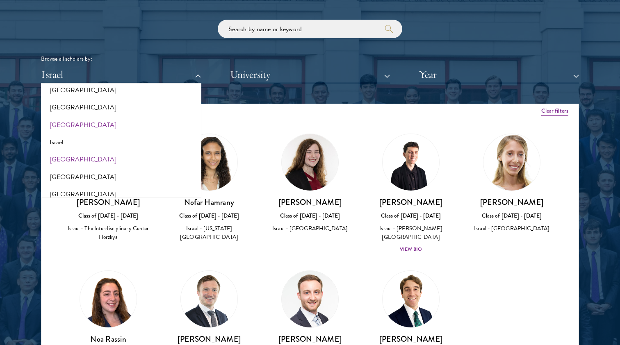
click at [73, 117] on button "[GEOGRAPHIC_DATA]" at bounding box center [120, 124] width 155 height 17
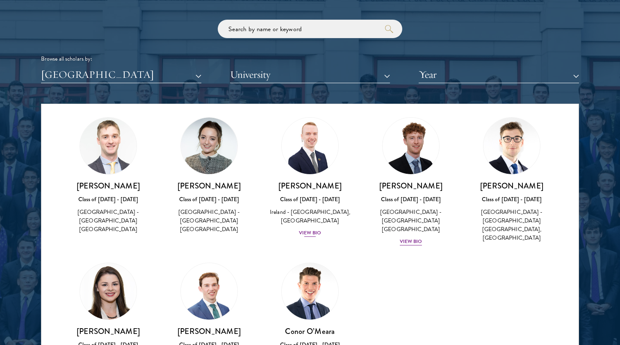
scroll to position [23, 0]
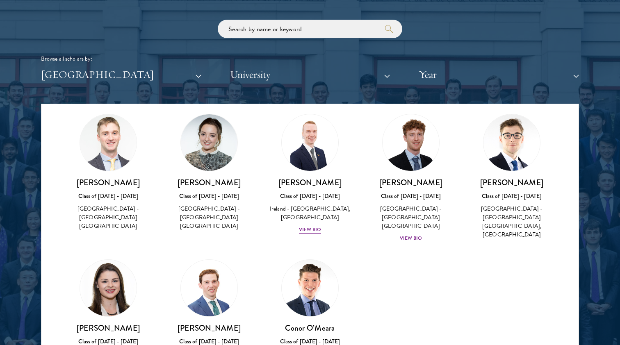
click at [406, 224] on div "[PERSON_NAME] Class of [DATE] - [DATE] [GEOGRAPHIC_DATA] - [GEOGRAPHIC_DATA] [G…" at bounding box center [411, 179] width 101 height 146
click at [411, 213] on div "[PERSON_NAME] Class of [DATE] - [DATE] [GEOGRAPHIC_DATA] - [GEOGRAPHIC_DATA] [G…" at bounding box center [411, 211] width 84 height 66
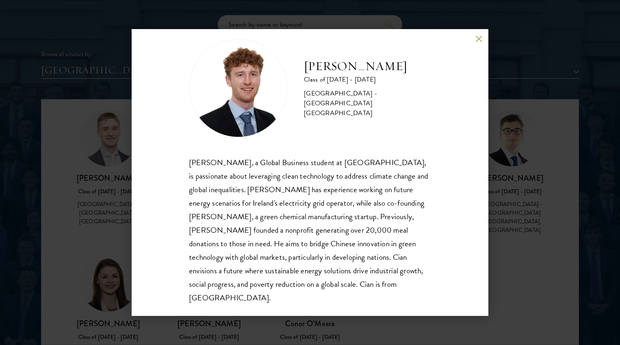
scroll to position [14, 0]
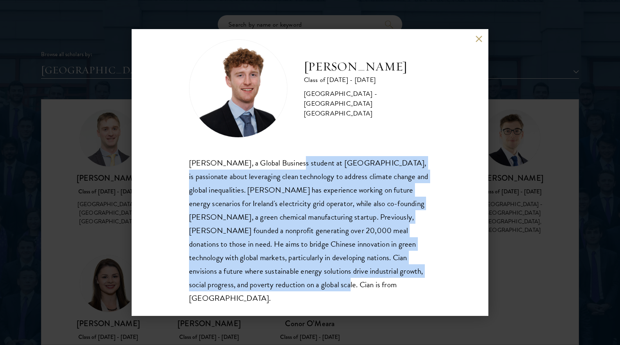
drag, startPoint x: 292, startPoint y: 162, endPoint x: 255, endPoint y: 277, distance: 120.9
click at [255, 277] on div "[PERSON_NAME], a Global Business student at [GEOGRAPHIC_DATA], is passionate ab…" at bounding box center [310, 230] width 242 height 149
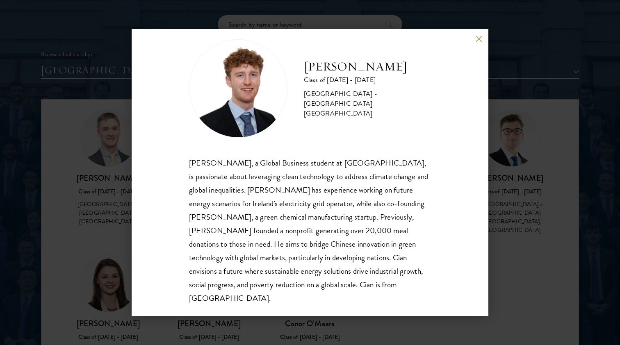
click at [281, 293] on div "[PERSON_NAME] Class of [DATE] - [DATE] [GEOGRAPHIC_DATA] - [GEOGRAPHIC_DATA] [G…" at bounding box center [310, 172] width 357 height 287
click at [477, 41] on button at bounding box center [478, 38] width 7 height 7
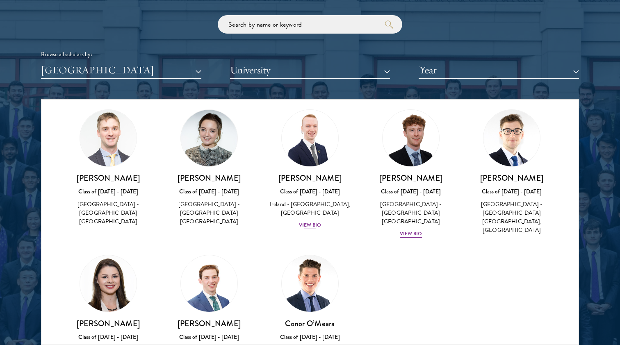
click at [313, 224] on div "View Bio" at bounding box center [310, 225] width 23 height 8
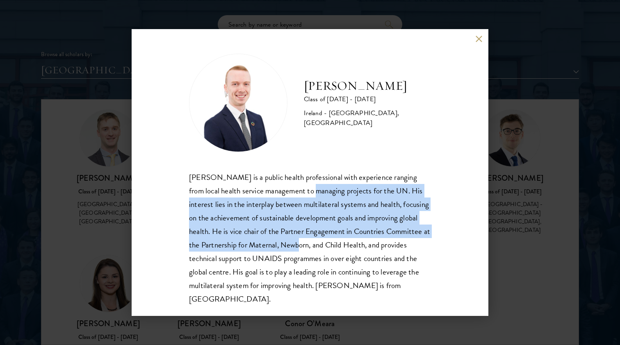
drag, startPoint x: 291, startPoint y: 187, endPoint x: 292, endPoint y: 250, distance: 63.2
click at [292, 250] on div "[PERSON_NAME] is a public health professional with experience ranging from loca…" at bounding box center [310, 238] width 242 height 135
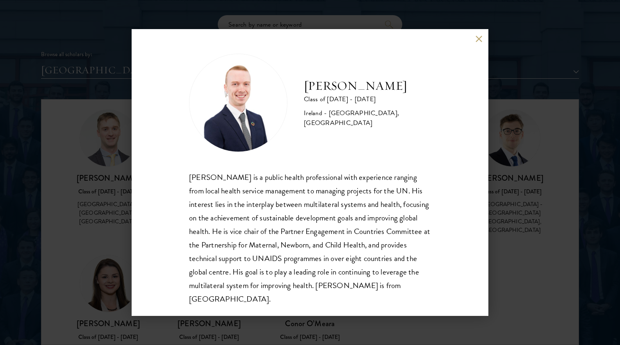
click at [479, 41] on button at bounding box center [478, 38] width 7 height 7
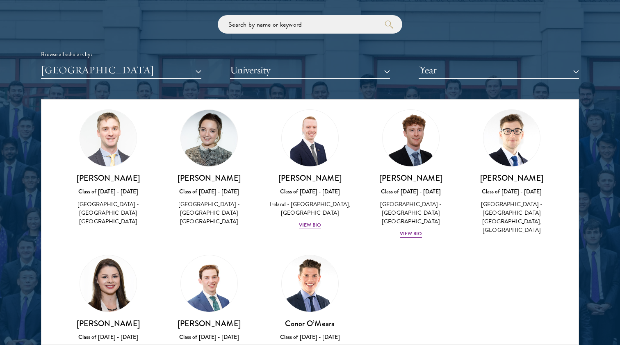
click at [176, 64] on button "[GEOGRAPHIC_DATA]" at bounding box center [121, 70] width 160 height 17
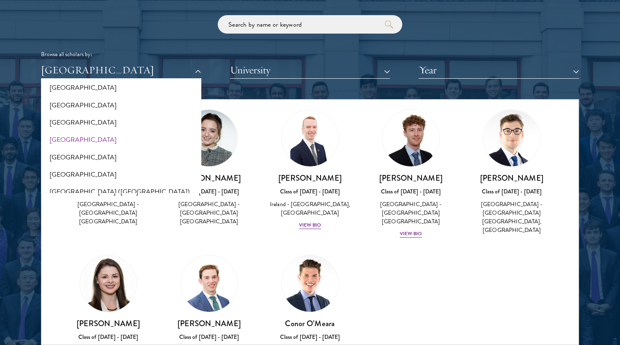
scroll to position [953, 0]
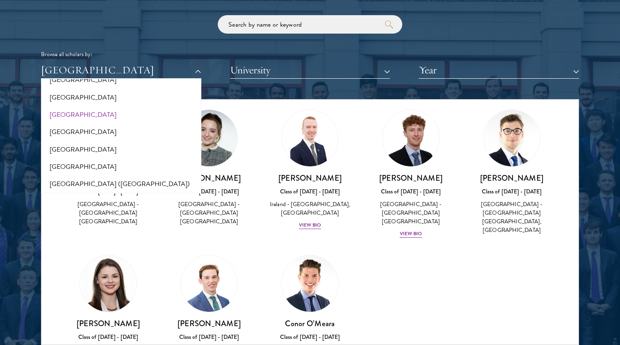
click at [86, 106] on button "[GEOGRAPHIC_DATA]" at bounding box center [120, 114] width 155 height 17
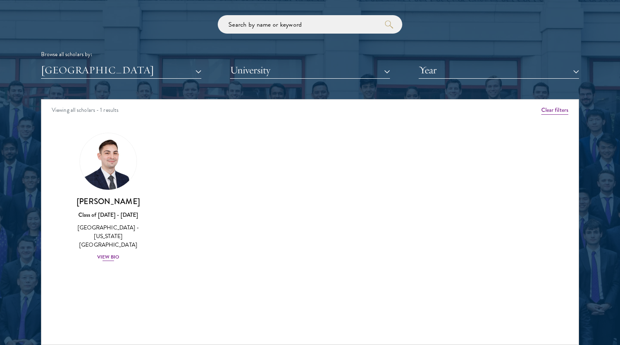
click at [115, 253] on div "View Bio" at bounding box center [108, 257] width 23 height 8
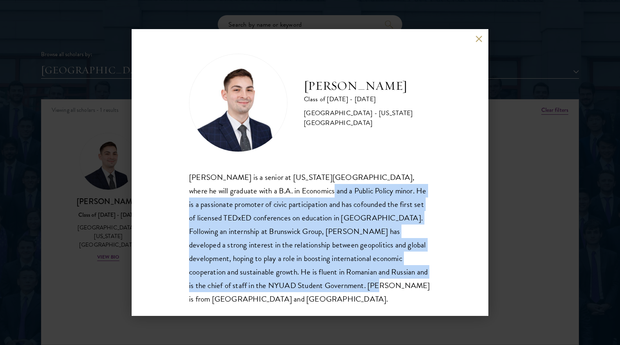
drag, startPoint x: 302, startPoint y: 282, endPoint x: 286, endPoint y: 185, distance: 98.0
click at [286, 185] on div "[PERSON_NAME] is a senior at [US_STATE][GEOGRAPHIC_DATA], where he will graduat…" at bounding box center [310, 238] width 242 height 135
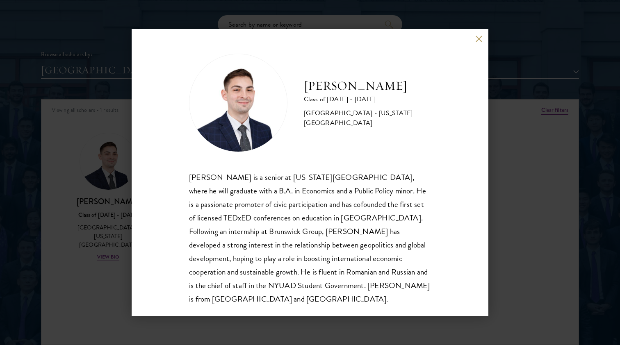
click at [483, 29] on div "[PERSON_NAME] Class of [DATE] - [DATE] [GEOGRAPHIC_DATA] - [US_STATE][GEOGRAPHI…" at bounding box center [310, 172] width 357 height 287
click at [480, 43] on div "[PERSON_NAME] Class of [DATE] - [DATE] [GEOGRAPHIC_DATA] - [US_STATE][GEOGRAPHI…" at bounding box center [310, 172] width 357 height 287
click at [478, 42] on div "[PERSON_NAME] Class of [DATE] - [DATE] [GEOGRAPHIC_DATA] - [US_STATE][GEOGRAPHI…" at bounding box center [310, 172] width 357 height 287
click at [478, 34] on div "[PERSON_NAME] Class of [DATE] - [DATE] [GEOGRAPHIC_DATA] - [US_STATE][GEOGRAPHI…" at bounding box center [310, 172] width 357 height 287
click at [478, 39] on button at bounding box center [478, 38] width 7 height 7
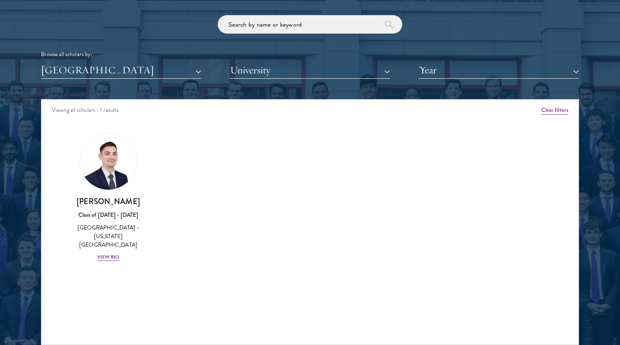
click at [141, 70] on button "[GEOGRAPHIC_DATA]" at bounding box center [121, 70] width 160 height 17
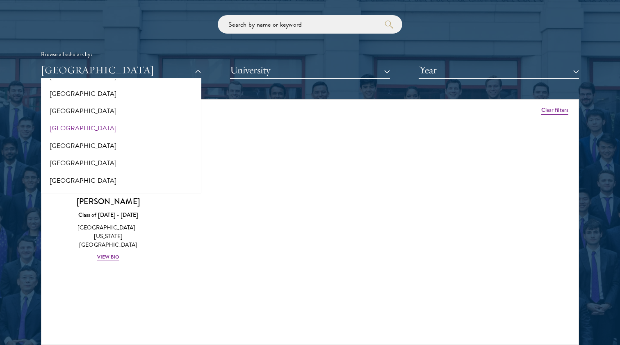
scroll to position [71, 0]
click at [100, 123] on button "[GEOGRAPHIC_DATA]" at bounding box center [120, 127] width 155 height 17
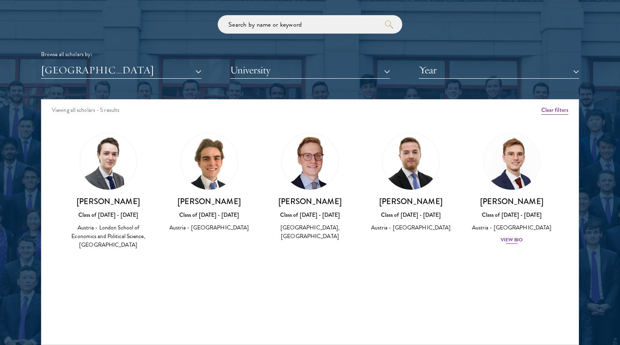
click at [508, 244] on div "View Bio" at bounding box center [512, 240] width 23 height 8
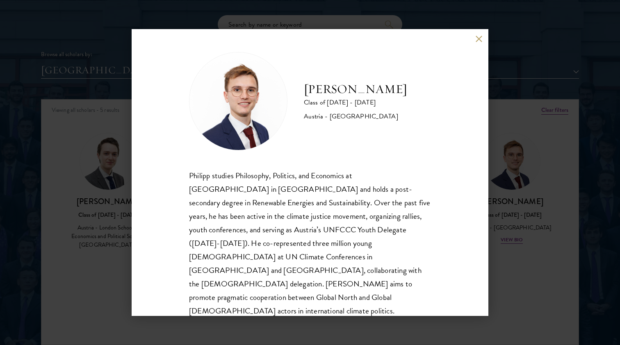
scroll to position [1, 0]
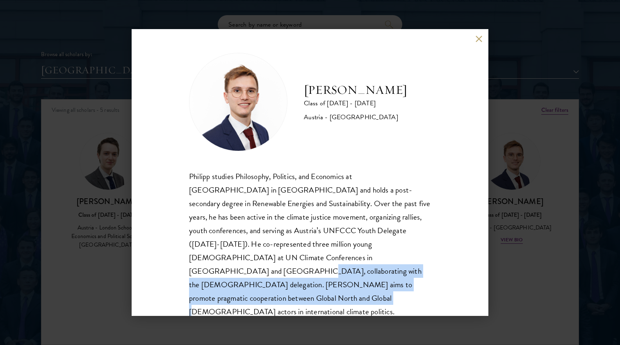
drag, startPoint x: 301, startPoint y: 281, endPoint x: 306, endPoint y: 262, distance: 19.5
click at [306, 262] on div "Philipp studies Philosophy, Politics, and Economics at [GEOGRAPHIC_DATA] in [GE…" at bounding box center [310, 251] width 242 height 163
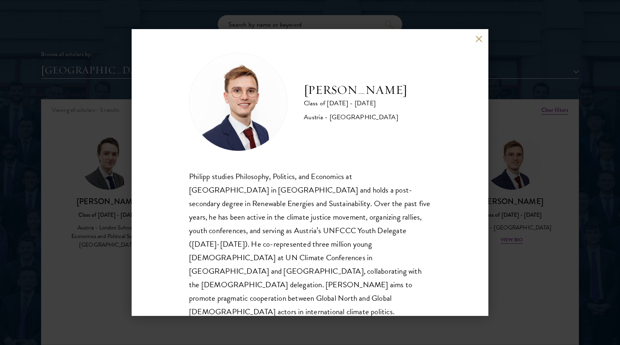
click at [331, 283] on div "Philipp studies Philosophy, Politics, and Economics at [GEOGRAPHIC_DATA] in [GE…" at bounding box center [310, 251] width 242 height 163
click at [474, 35] on div "[PERSON_NAME] Class of [DATE] - [DATE] [GEOGRAPHIC_DATA] - [GEOGRAPHIC_DATA] [P…" at bounding box center [310, 172] width 357 height 287
click at [476, 38] on button at bounding box center [478, 38] width 7 height 7
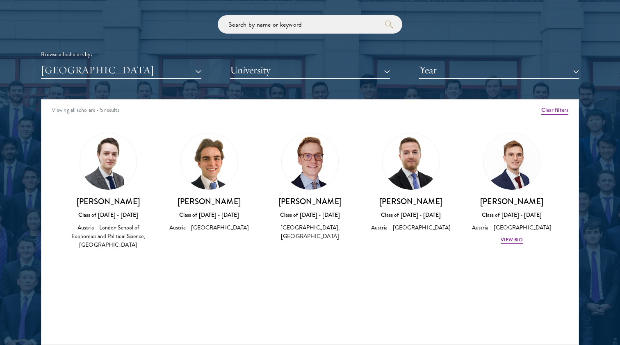
click at [127, 65] on button "[GEOGRAPHIC_DATA]" at bounding box center [121, 70] width 160 height 17
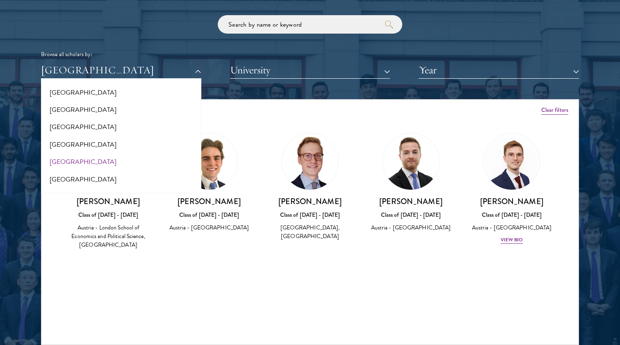
click at [119, 162] on button "[GEOGRAPHIC_DATA]" at bounding box center [120, 161] width 155 height 17
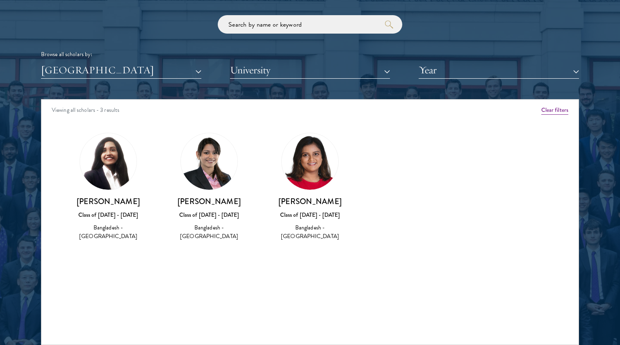
click at [94, 70] on button "[GEOGRAPHIC_DATA]" at bounding box center [121, 70] width 160 height 17
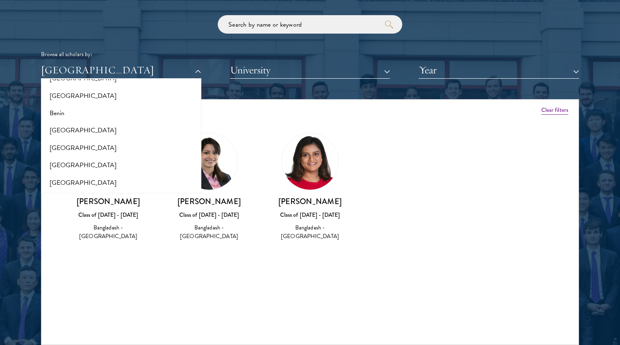
scroll to position [158, 0]
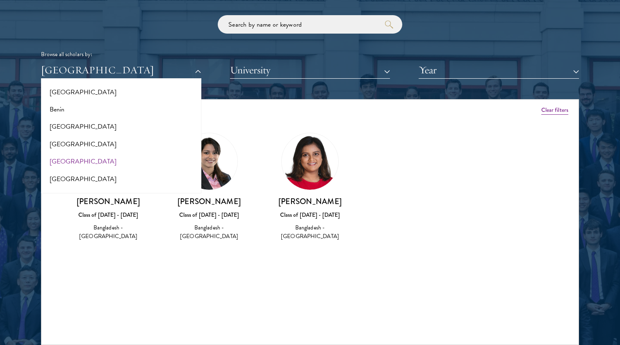
click at [82, 153] on button "[GEOGRAPHIC_DATA]" at bounding box center [120, 161] width 155 height 17
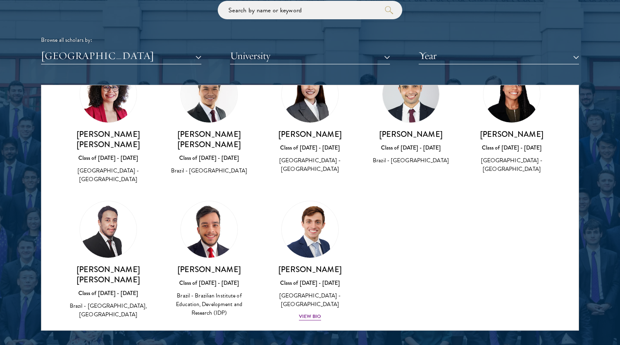
scroll to position [1004, 0]
click at [308, 313] on div "View Bio" at bounding box center [310, 317] width 23 height 8
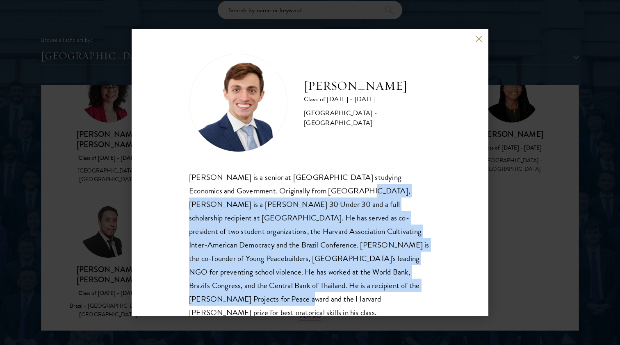
drag, startPoint x: 308, startPoint y: 286, endPoint x: 304, endPoint y: 184, distance: 101.8
click at [304, 184] on div "[PERSON_NAME] is a senior at [GEOGRAPHIC_DATA] studying Economics and Governmen…" at bounding box center [310, 252] width 242 height 163
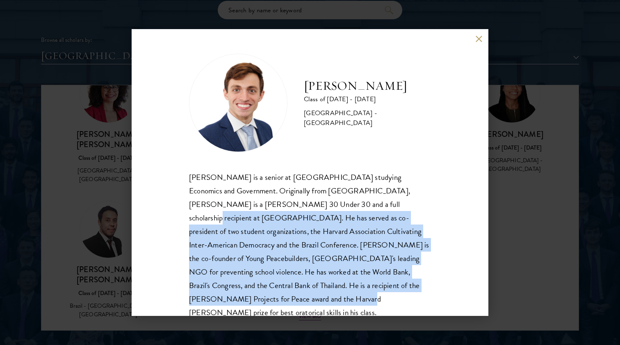
drag, startPoint x: 305, startPoint y: 198, endPoint x: 356, endPoint y: 282, distance: 98.5
click at [356, 282] on div "[PERSON_NAME] is a senior at [GEOGRAPHIC_DATA] studying Economics and Governmen…" at bounding box center [310, 252] width 242 height 163
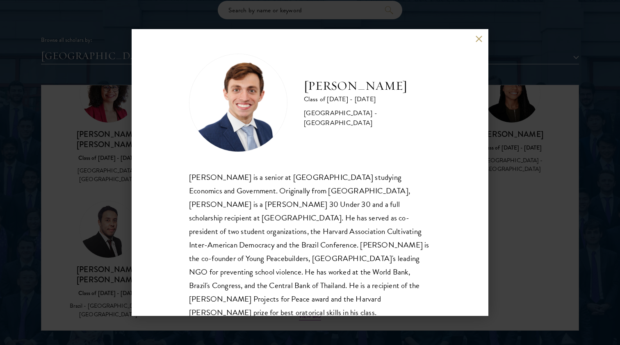
click at [481, 40] on button at bounding box center [478, 38] width 7 height 7
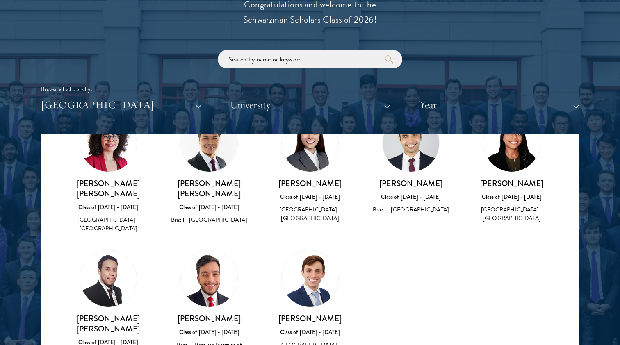
scroll to position [967, 0]
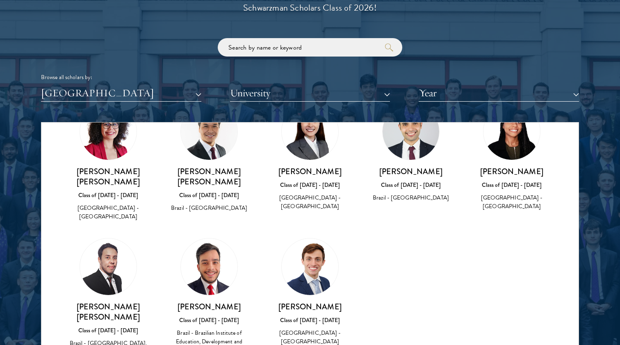
click at [175, 91] on button "[GEOGRAPHIC_DATA]" at bounding box center [121, 93] width 160 height 17
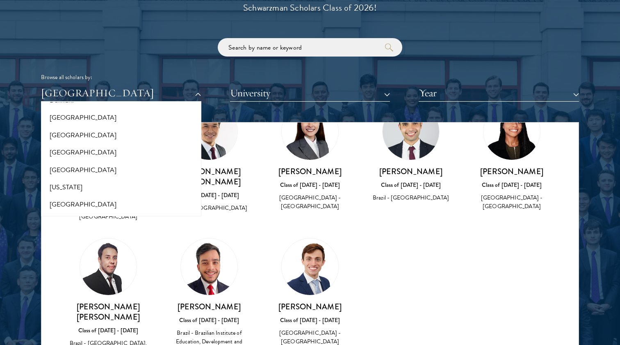
scroll to position [429, 0]
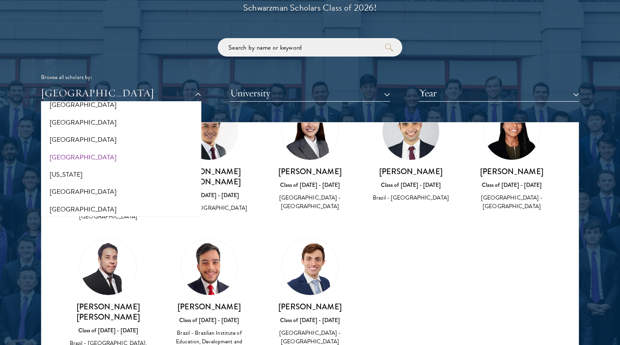
click at [148, 149] on button "[GEOGRAPHIC_DATA]" at bounding box center [120, 157] width 155 height 17
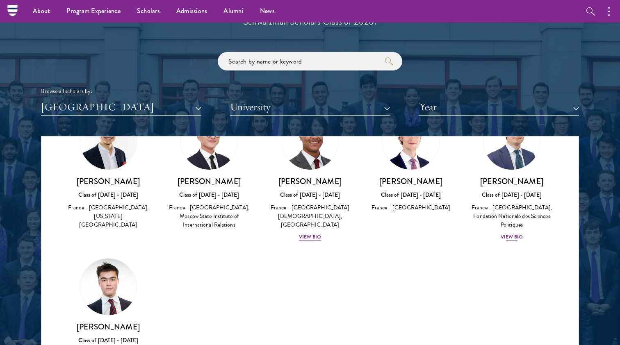
scroll to position [952, 0]
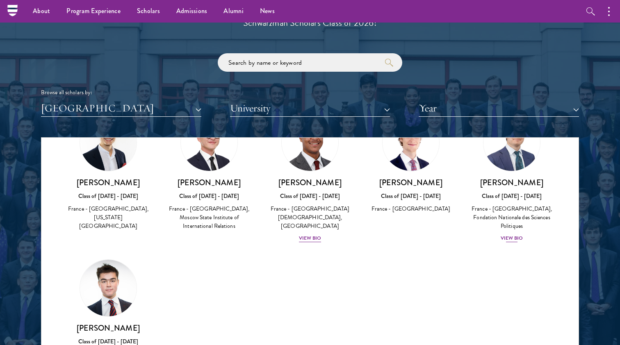
click at [514, 238] on div "View Bio" at bounding box center [512, 239] width 23 height 8
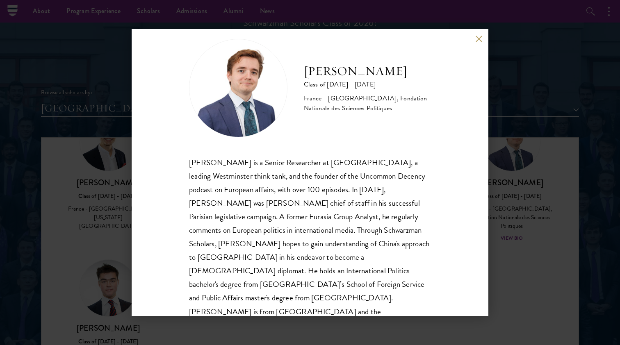
scroll to position [14, 0]
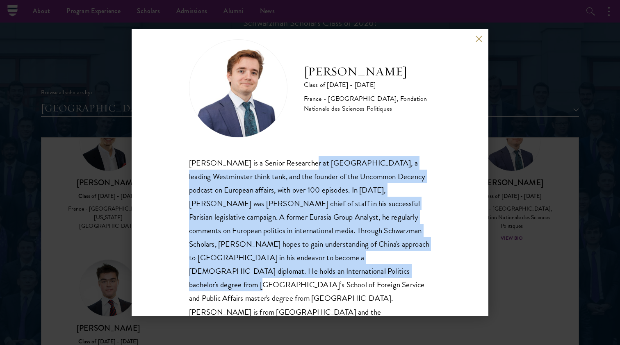
drag, startPoint x: 297, startPoint y: 162, endPoint x: 310, endPoint y: 263, distance: 101.7
click at [310, 263] on div "[PERSON_NAME] is a Senior Researcher at [GEOGRAPHIC_DATA], a leading Westminste…" at bounding box center [310, 244] width 242 height 176
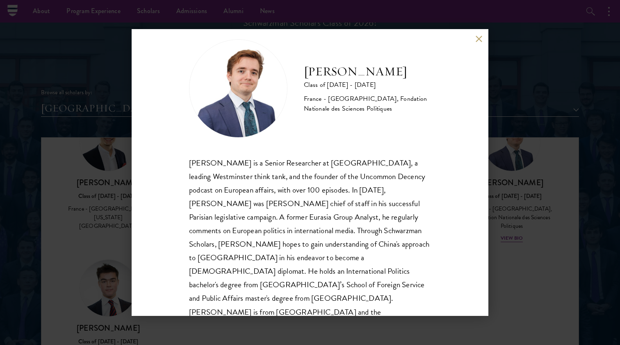
click at [477, 42] on button at bounding box center [478, 38] width 7 height 7
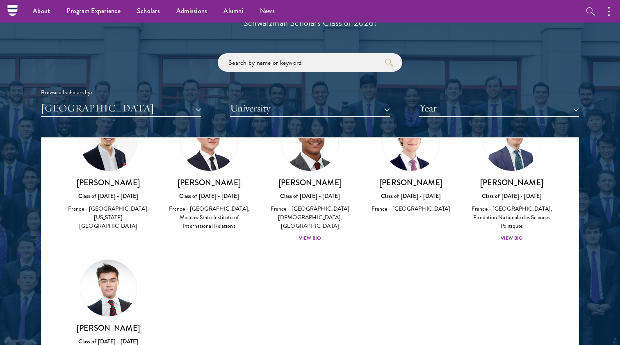
click at [309, 235] on div "View Bio" at bounding box center [310, 239] width 23 height 8
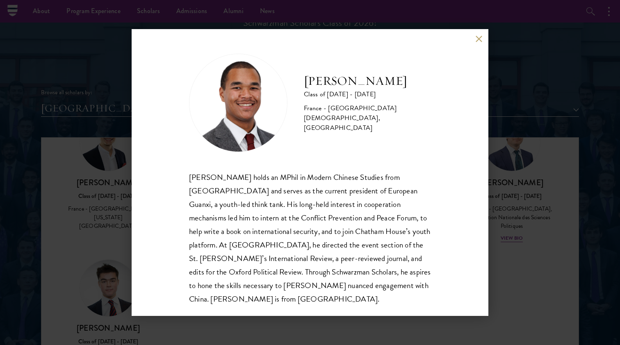
click at [477, 39] on button at bounding box center [478, 38] width 7 height 7
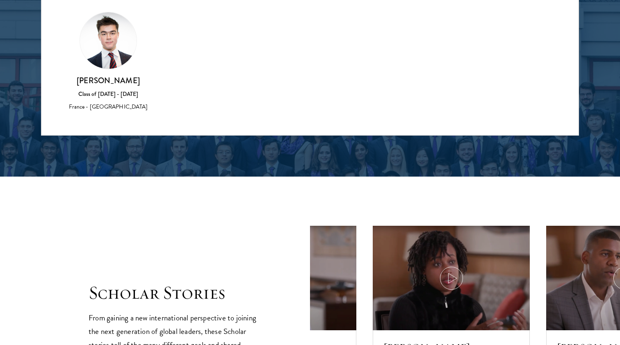
scroll to position [1200, 0]
